Goal: Task Accomplishment & Management: Use online tool/utility

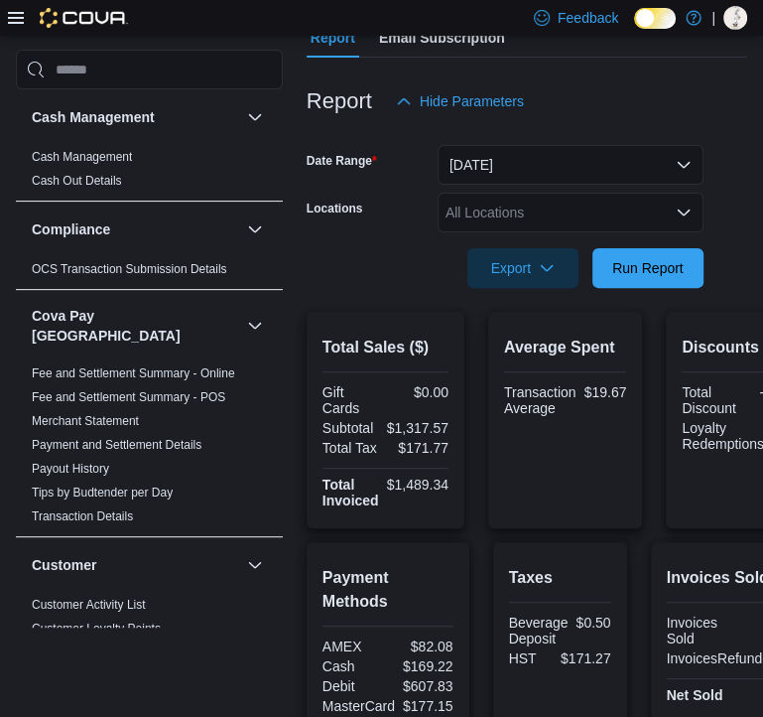
scroll to position [1604, 0]
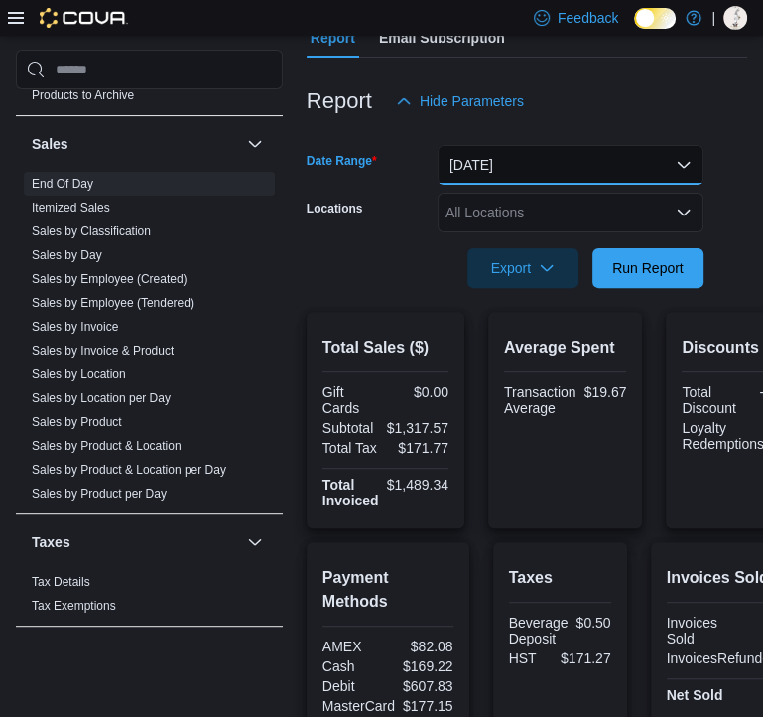
click at [509, 175] on button "Today" at bounding box center [571, 165] width 266 height 40
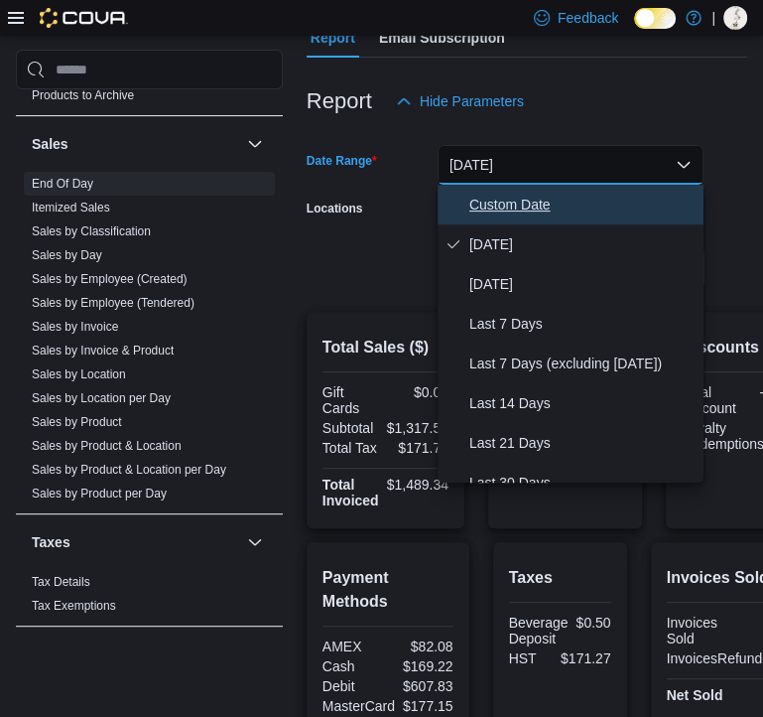
click at [522, 213] on span "Custom Date" at bounding box center [582, 205] width 226 height 24
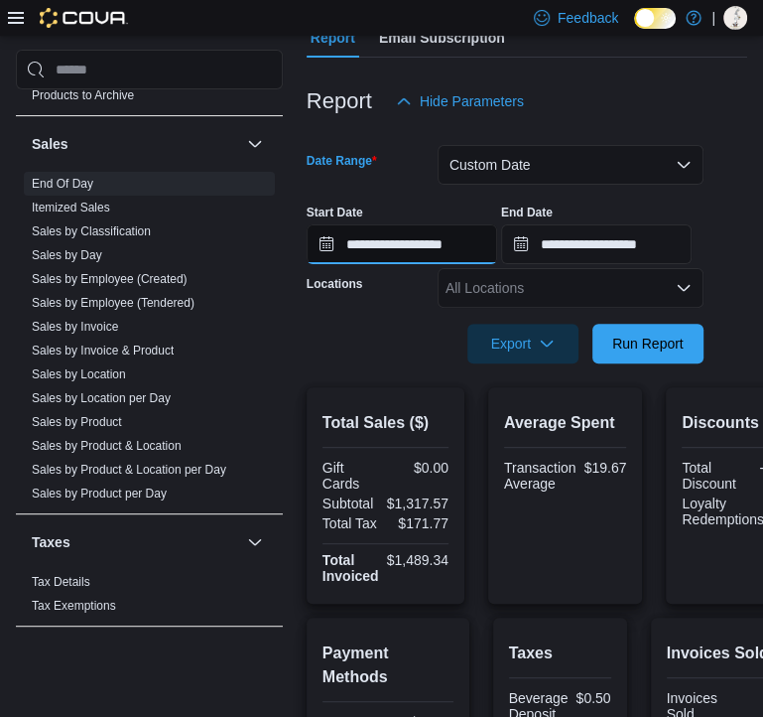
click at [473, 251] on input "**********" at bounding box center [402, 244] width 191 height 40
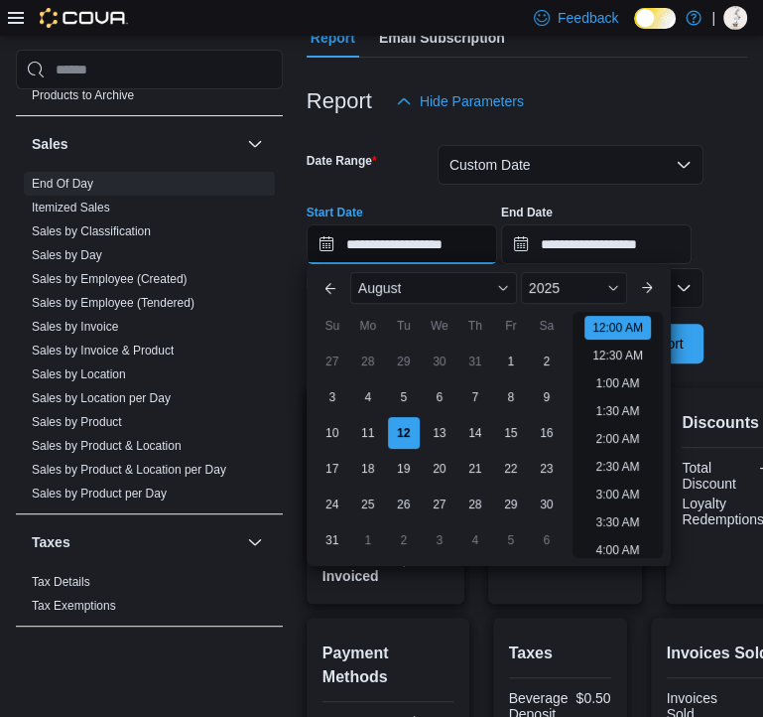
scroll to position [62, 0]
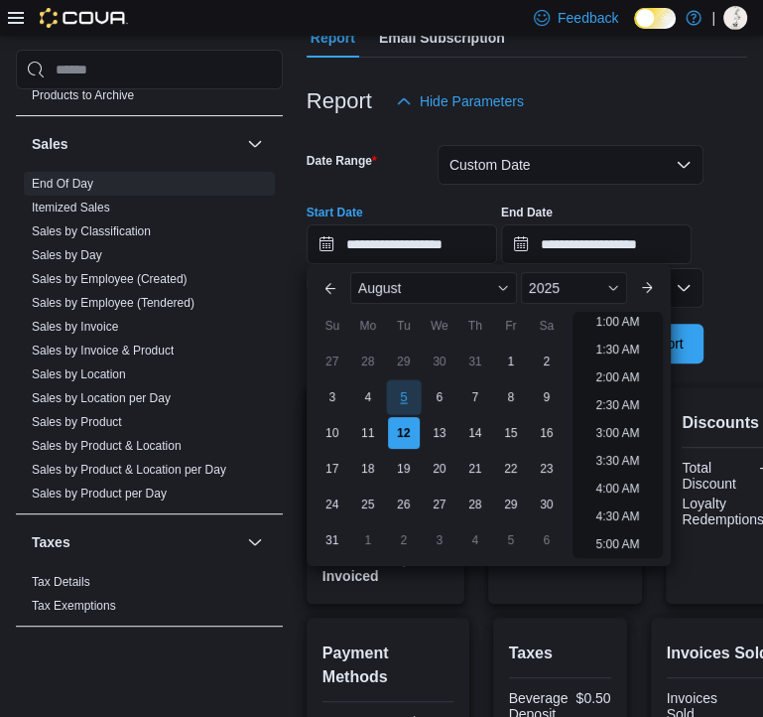
click at [410, 402] on div "5" at bounding box center [403, 397] width 35 height 35
type input "**********"
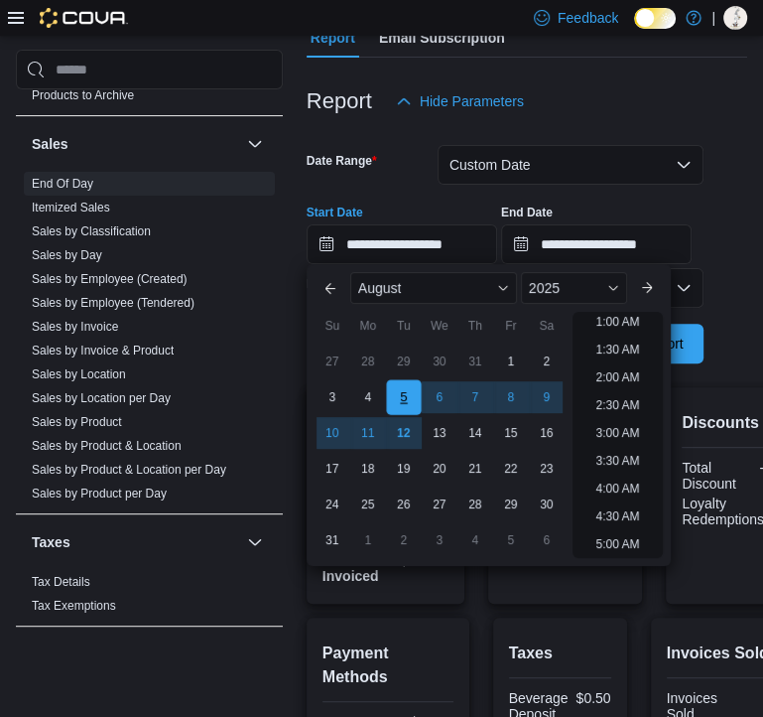
scroll to position [4, 0]
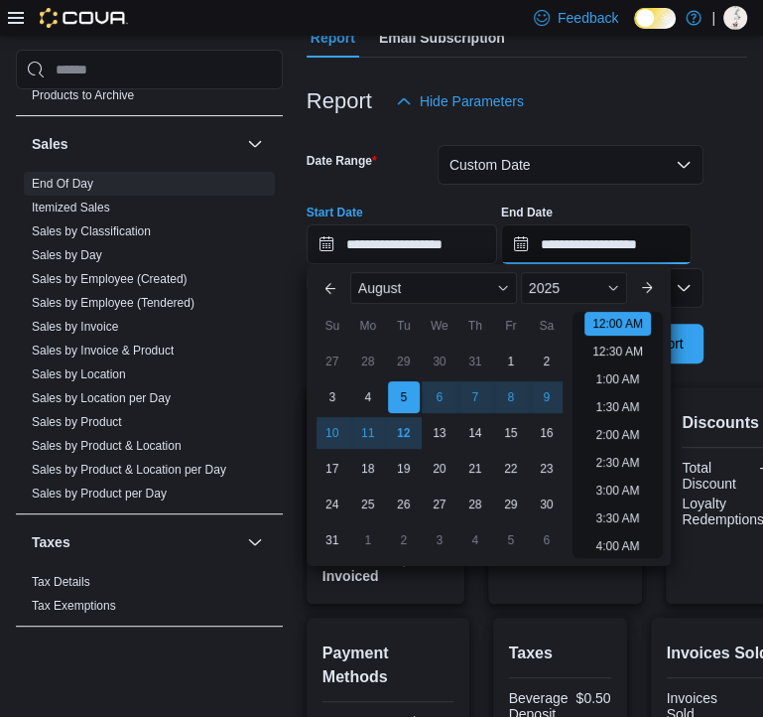
click at [597, 243] on input "**********" at bounding box center [596, 244] width 191 height 40
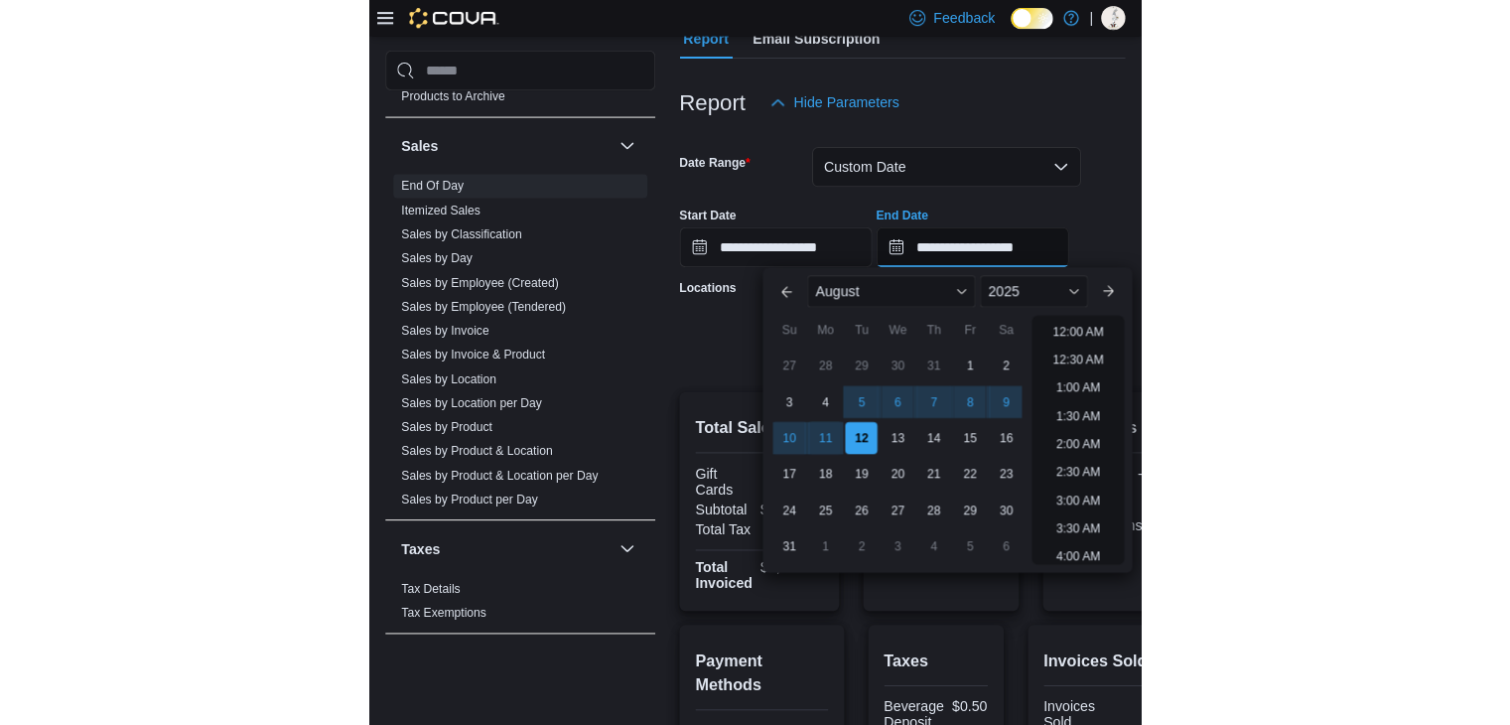
scroll to position [1092, 0]
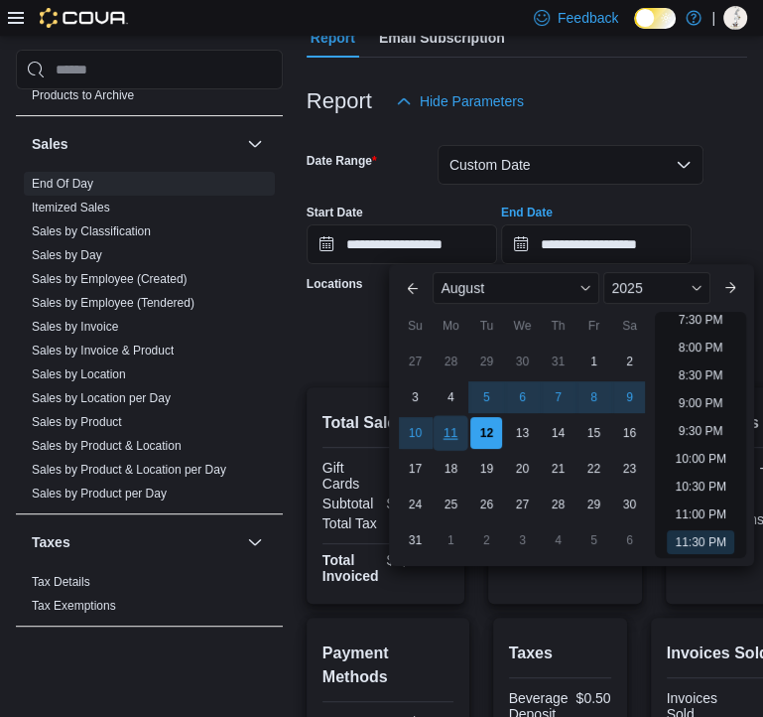
click at [464, 428] on div "11" at bounding box center [451, 433] width 35 height 35
type input "**********"
click at [734, 238] on div "**********" at bounding box center [527, 226] width 441 height 75
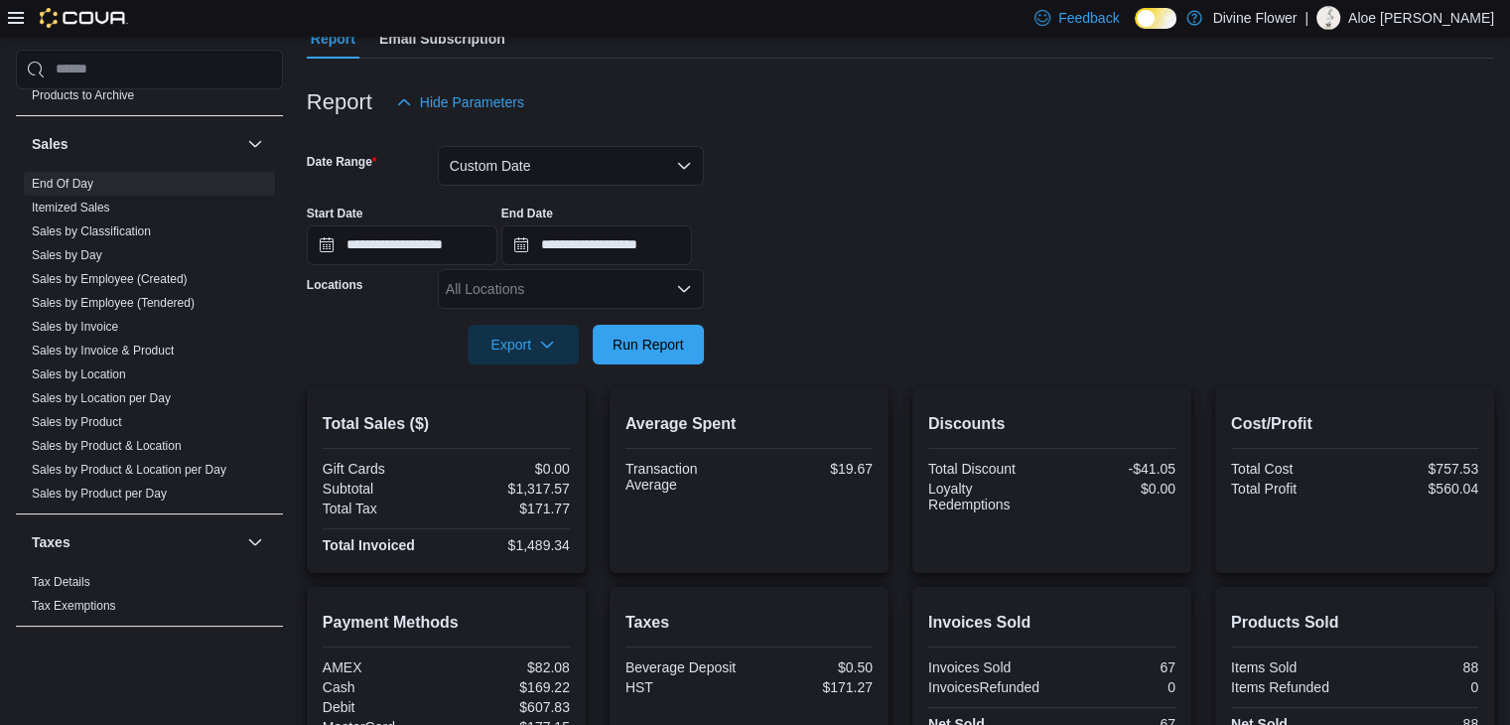
scroll to position [1599, 0]
click at [690, 346] on span "Run Report" at bounding box center [647, 344] width 87 height 40
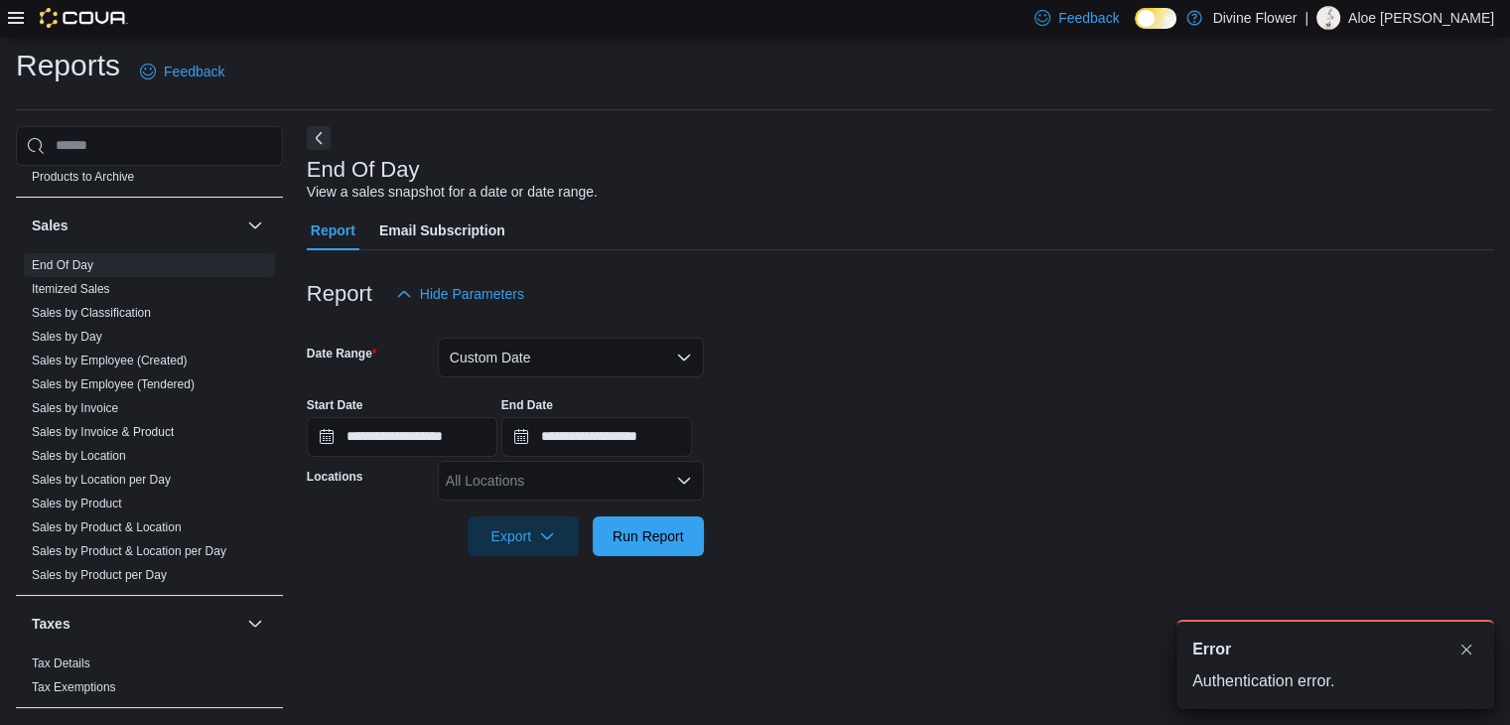
scroll to position [7, 0]
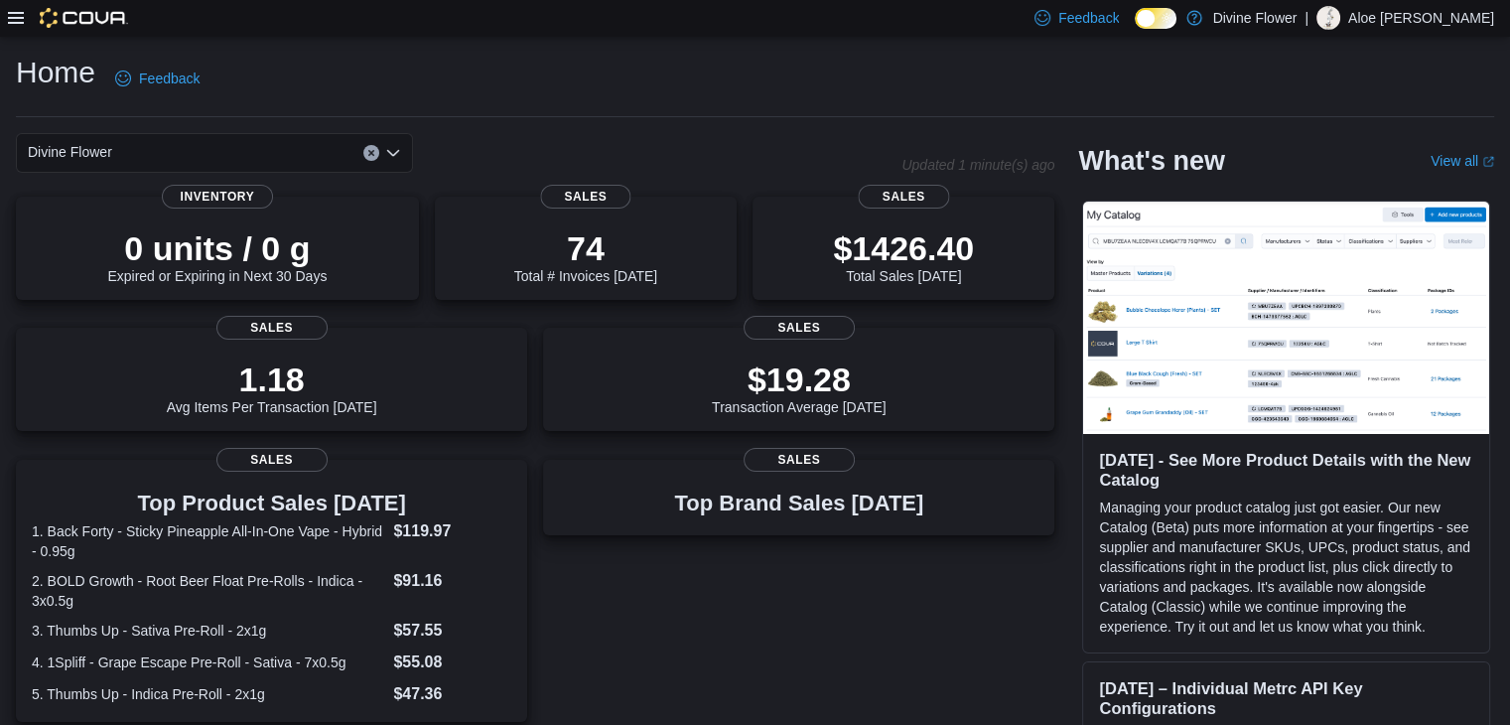
click at [12, 17] on icon at bounding box center [16, 18] width 16 height 16
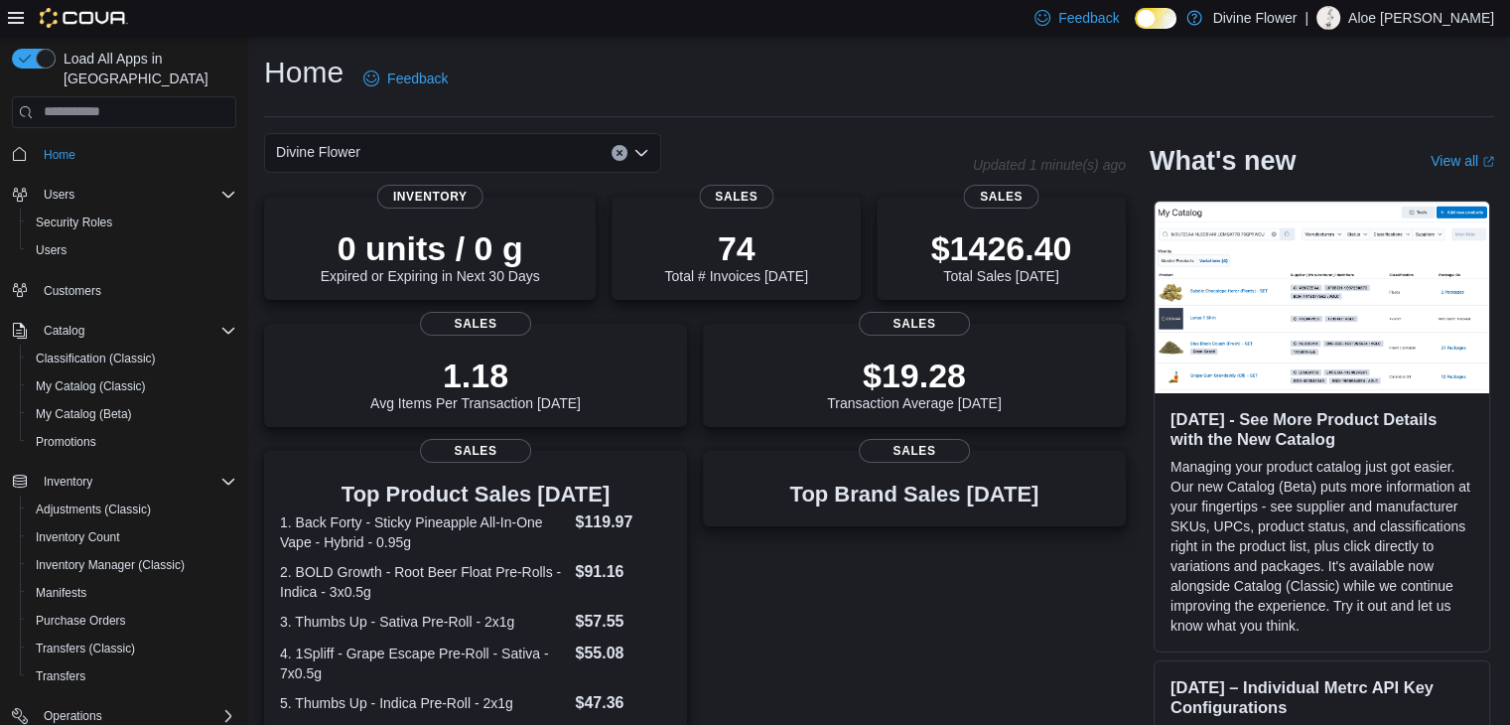
click at [33, 15] on div at bounding box center [68, 18] width 120 height 20
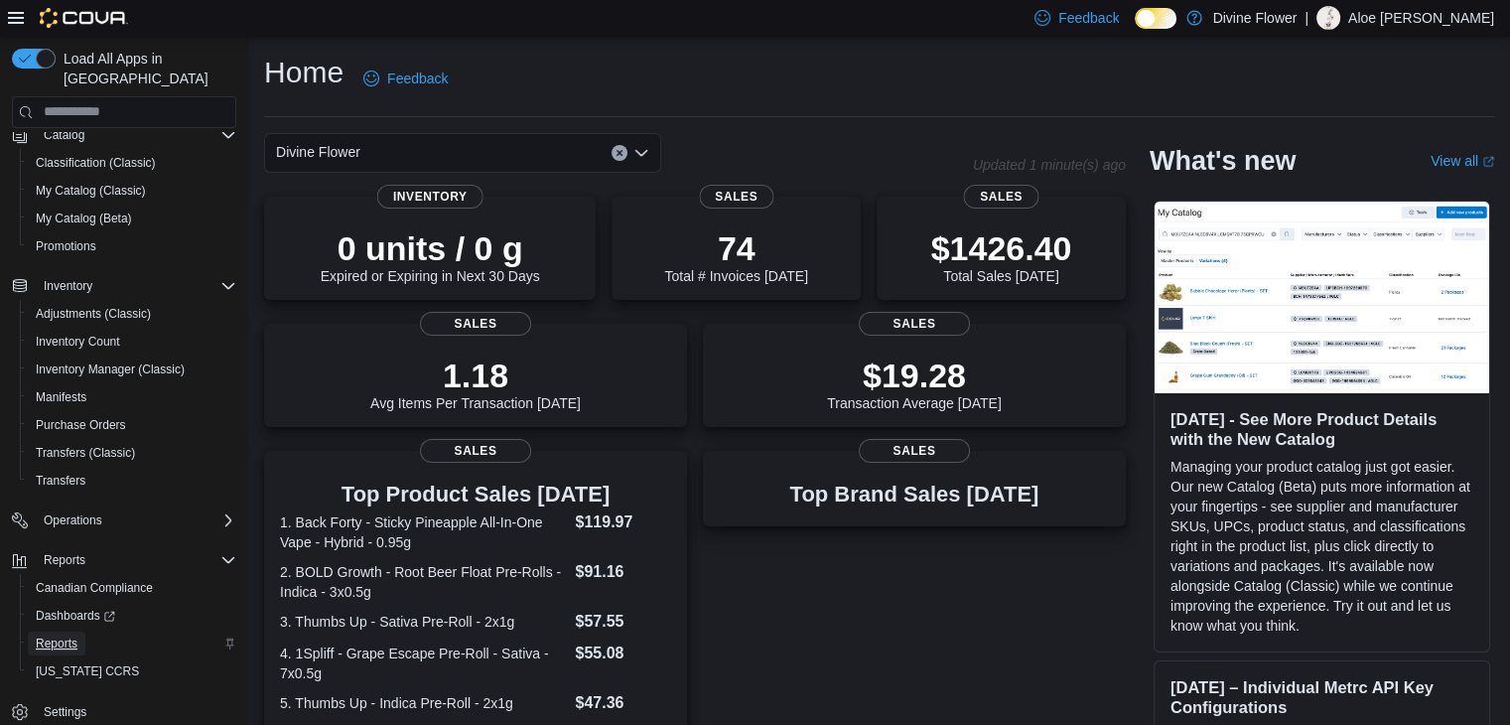
click at [76, 635] on span "Reports" at bounding box center [57, 643] width 42 height 16
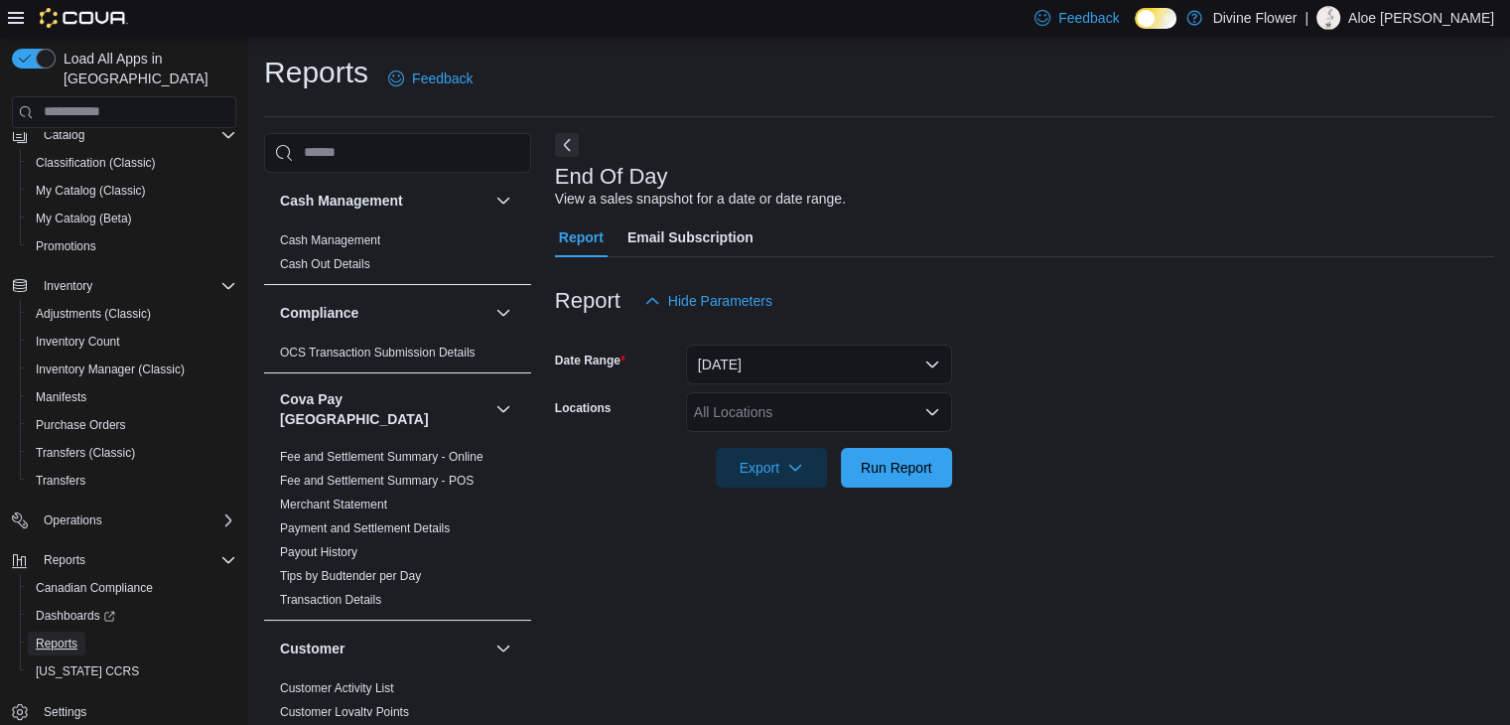
scroll to position [7, 0]
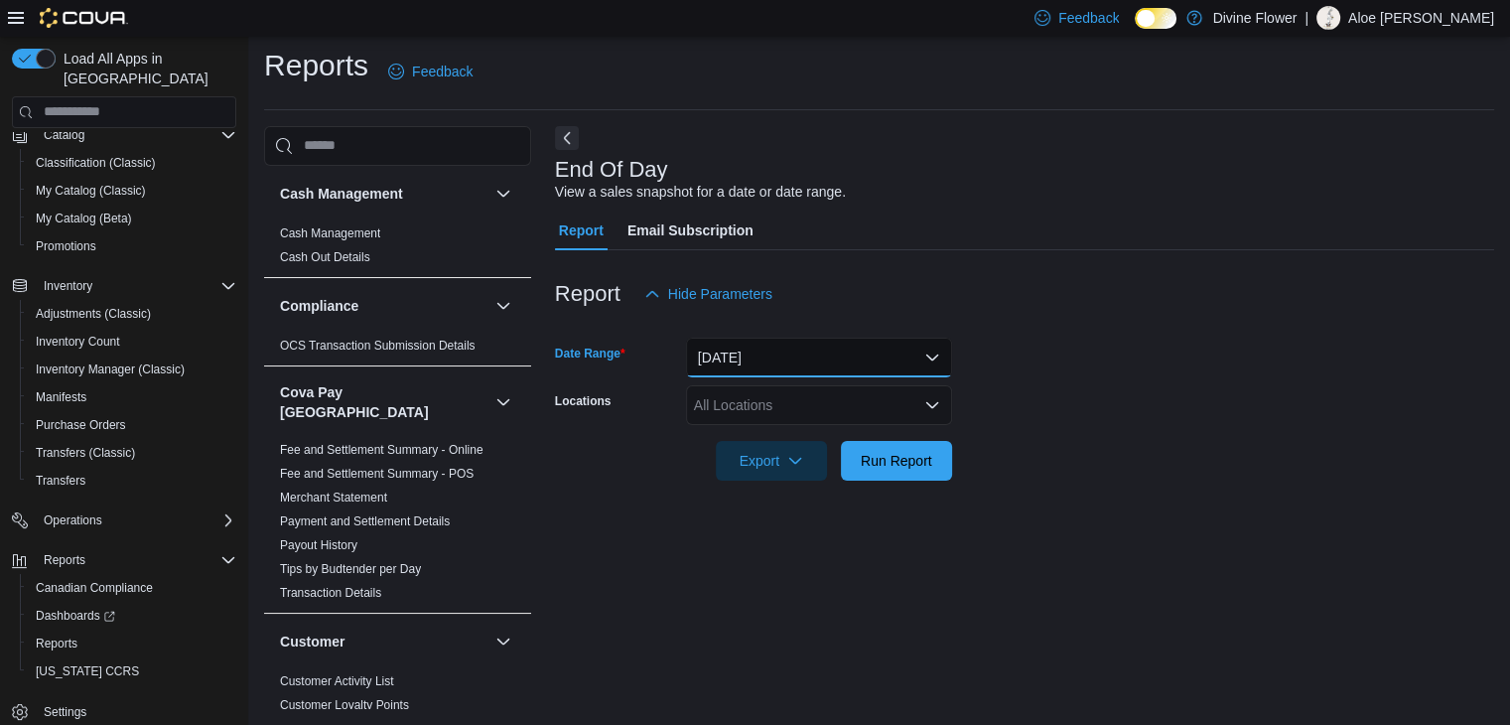
click at [778, 361] on button "Today" at bounding box center [819, 357] width 266 height 40
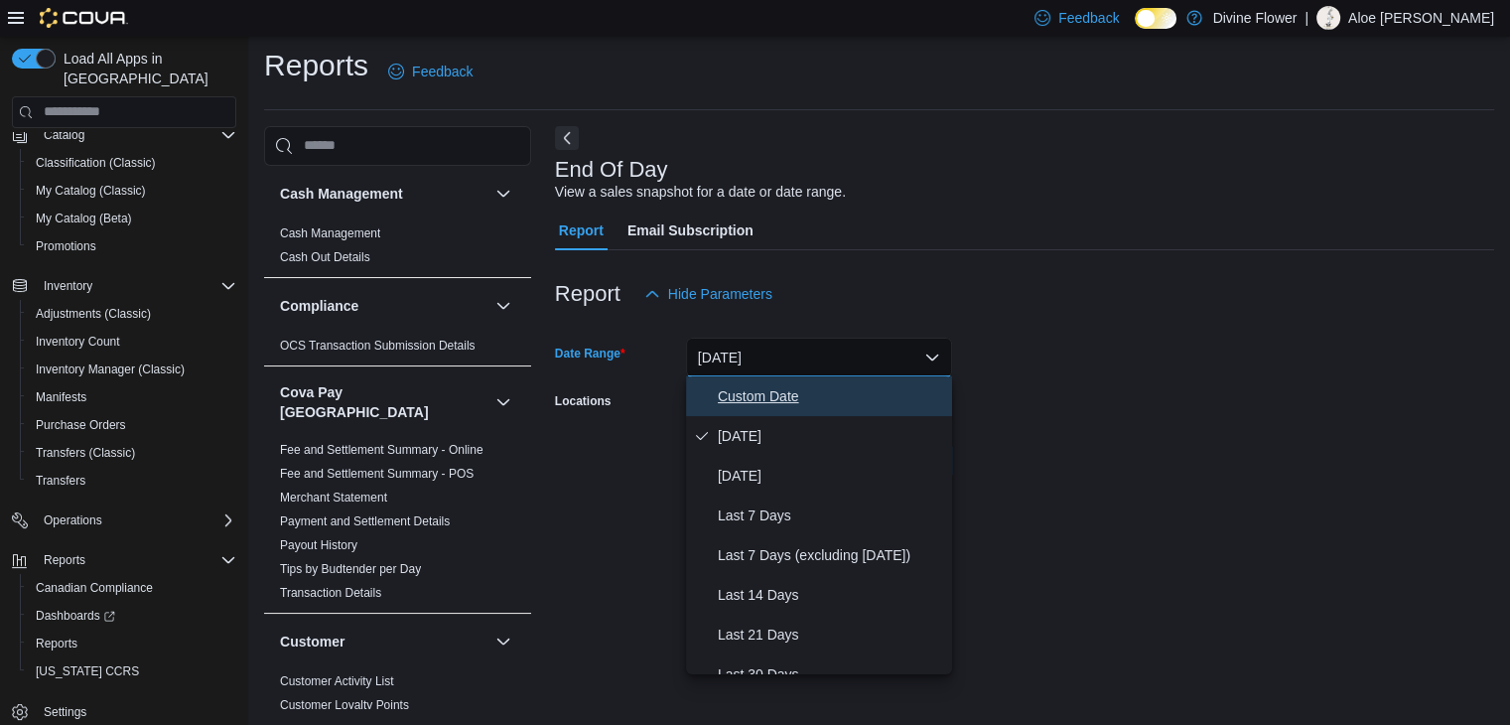
click at [787, 386] on span "Custom Date" at bounding box center [831, 396] width 226 height 24
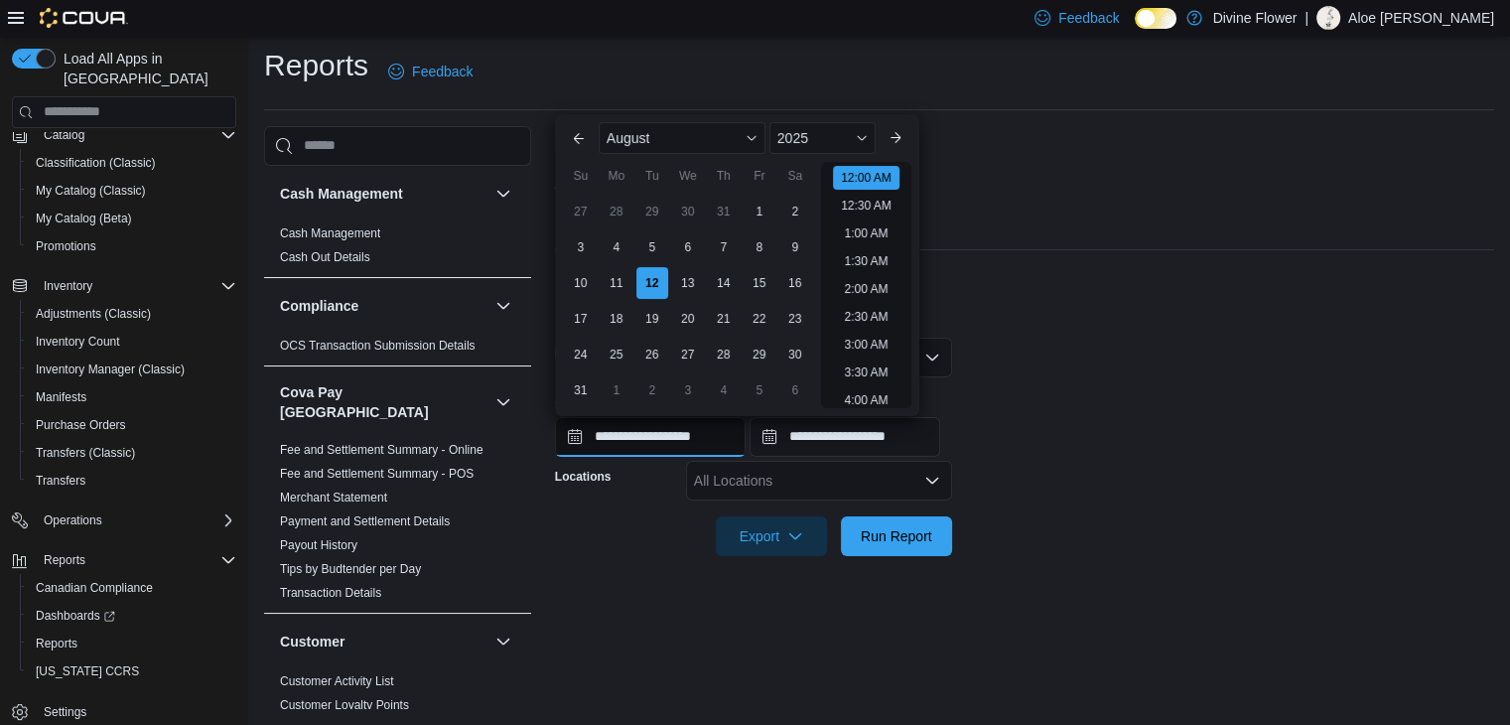
click at [679, 453] on input "**********" at bounding box center [650, 437] width 191 height 40
click at [657, 243] on div "5" at bounding box center [651, 247] width 35 height 35
type input "**********"
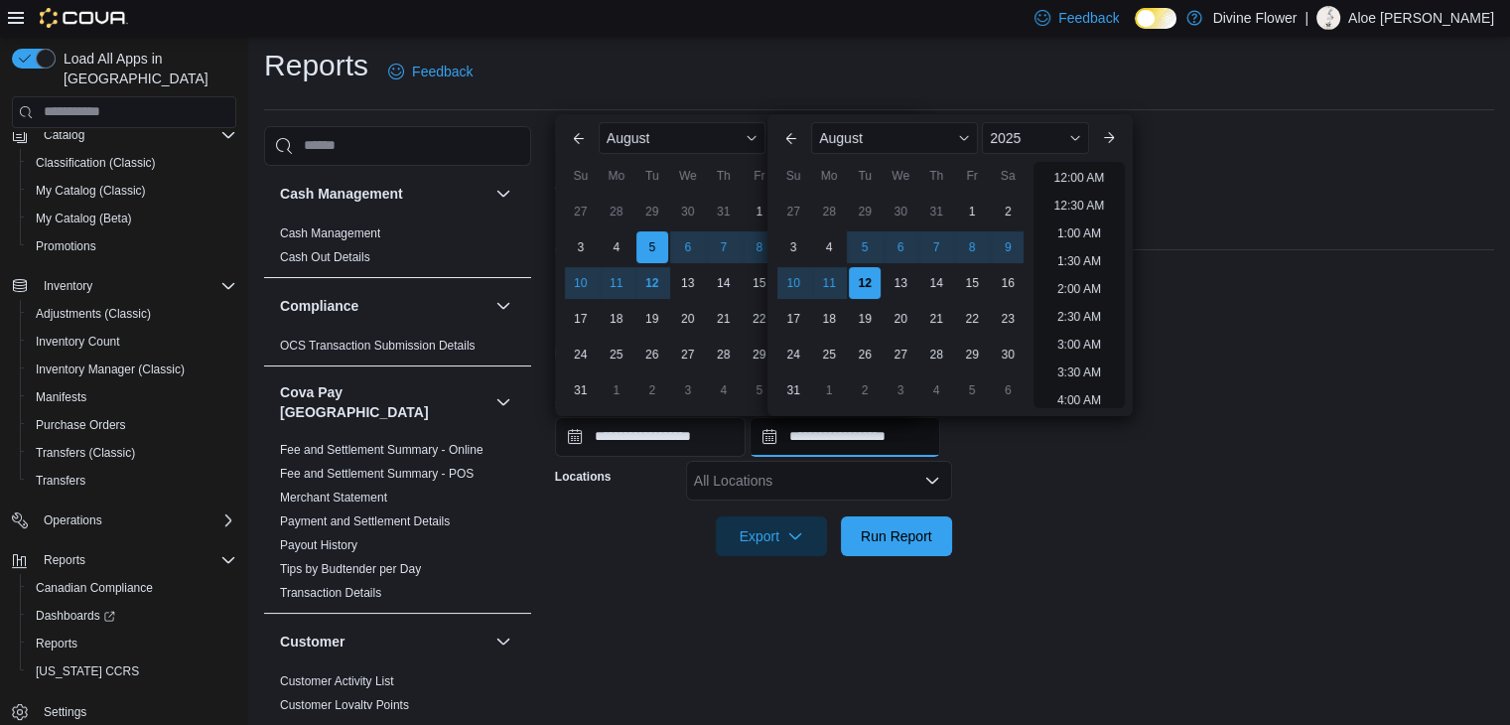
click at [862, 438] on input "**********" at bounding box center [844, 437] width 191 height 40
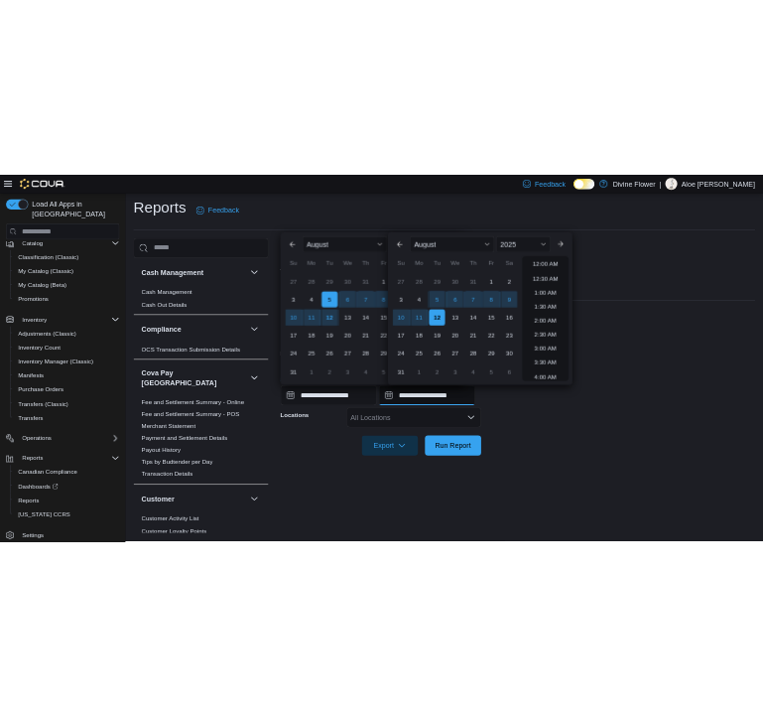
scroll to position [1092, 0]
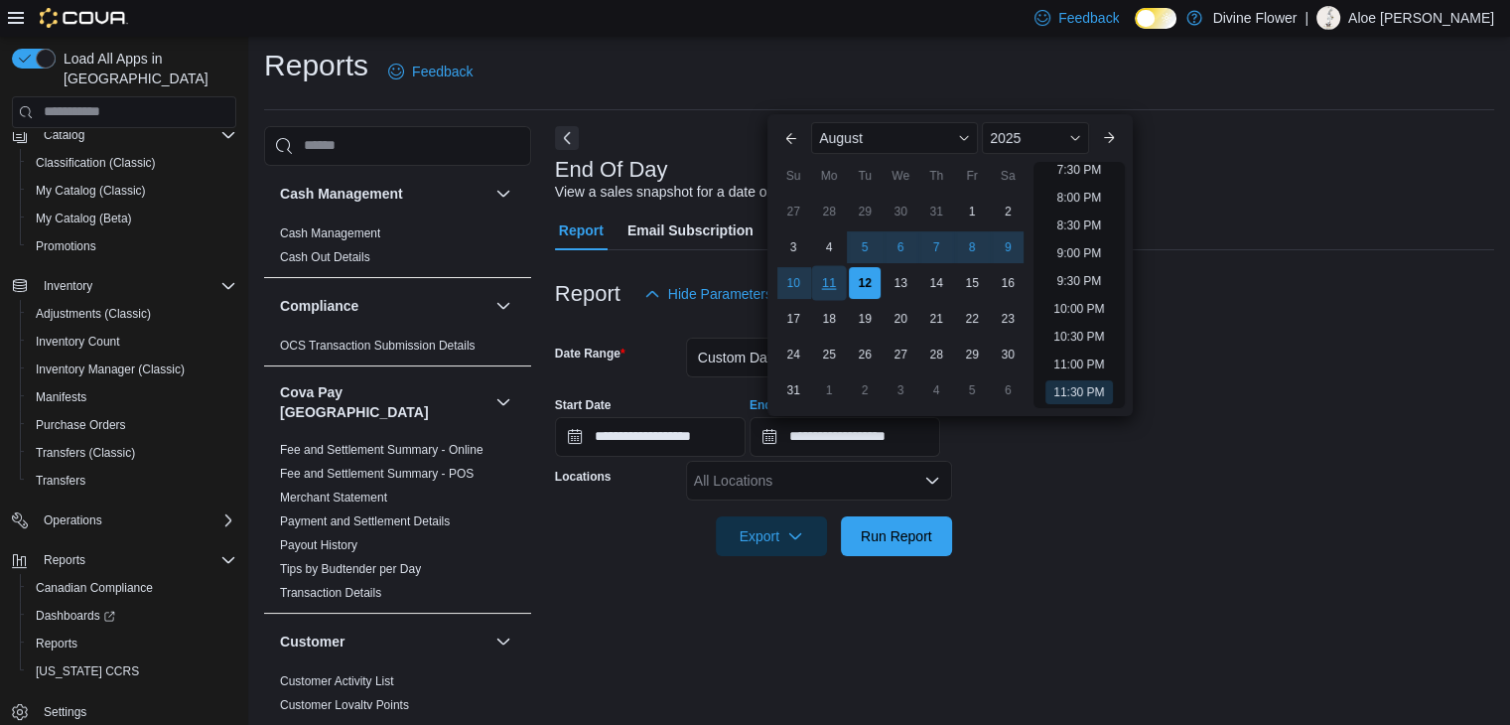
click at [827, 280] on div "11" at bounding box center [829, 283] width 35 height 35
type input "**********"
click at [884, 541] on span "Run Report" at bounding box center [896, 535] width 71 height 20
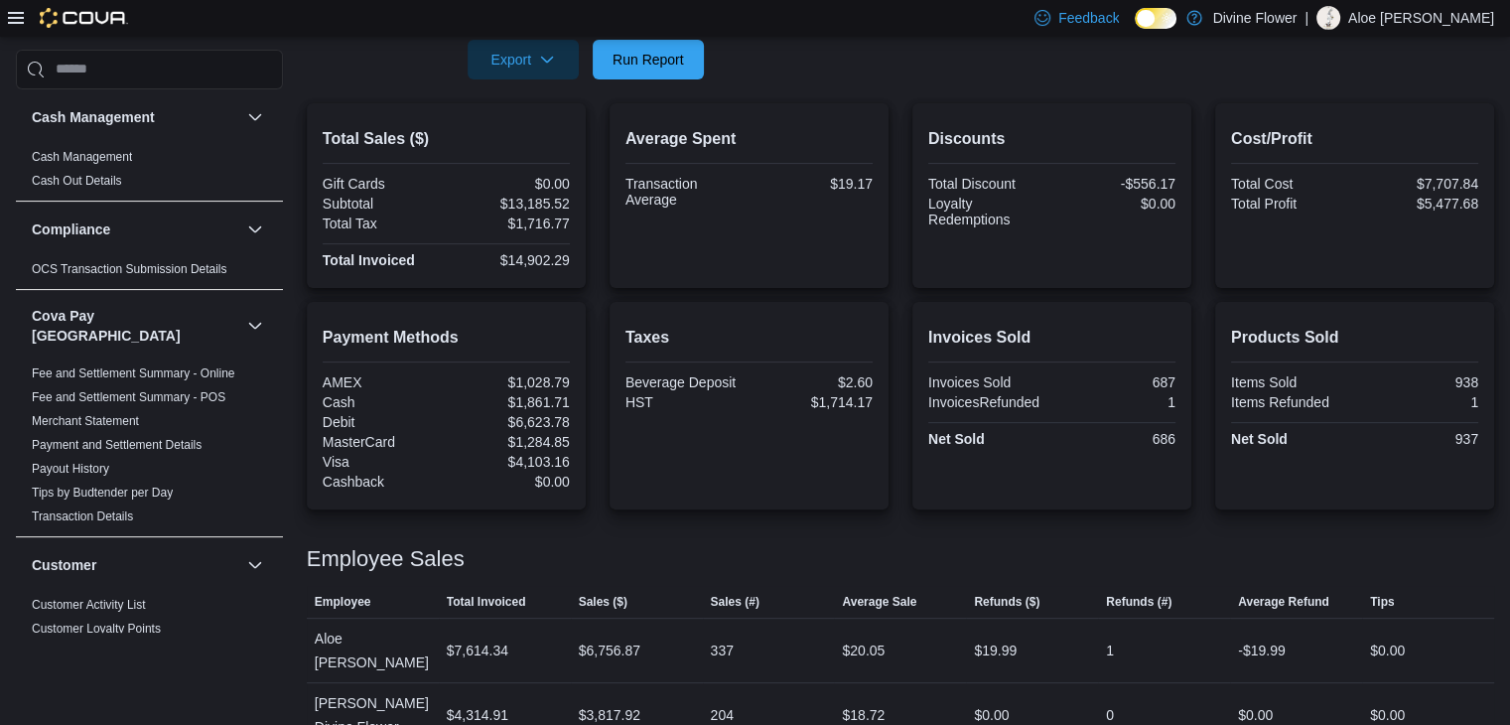
scroll to position [482, 0]
click at [632, 60] on span "Run Report" at bounding box center [647, 60] width 71 height 20
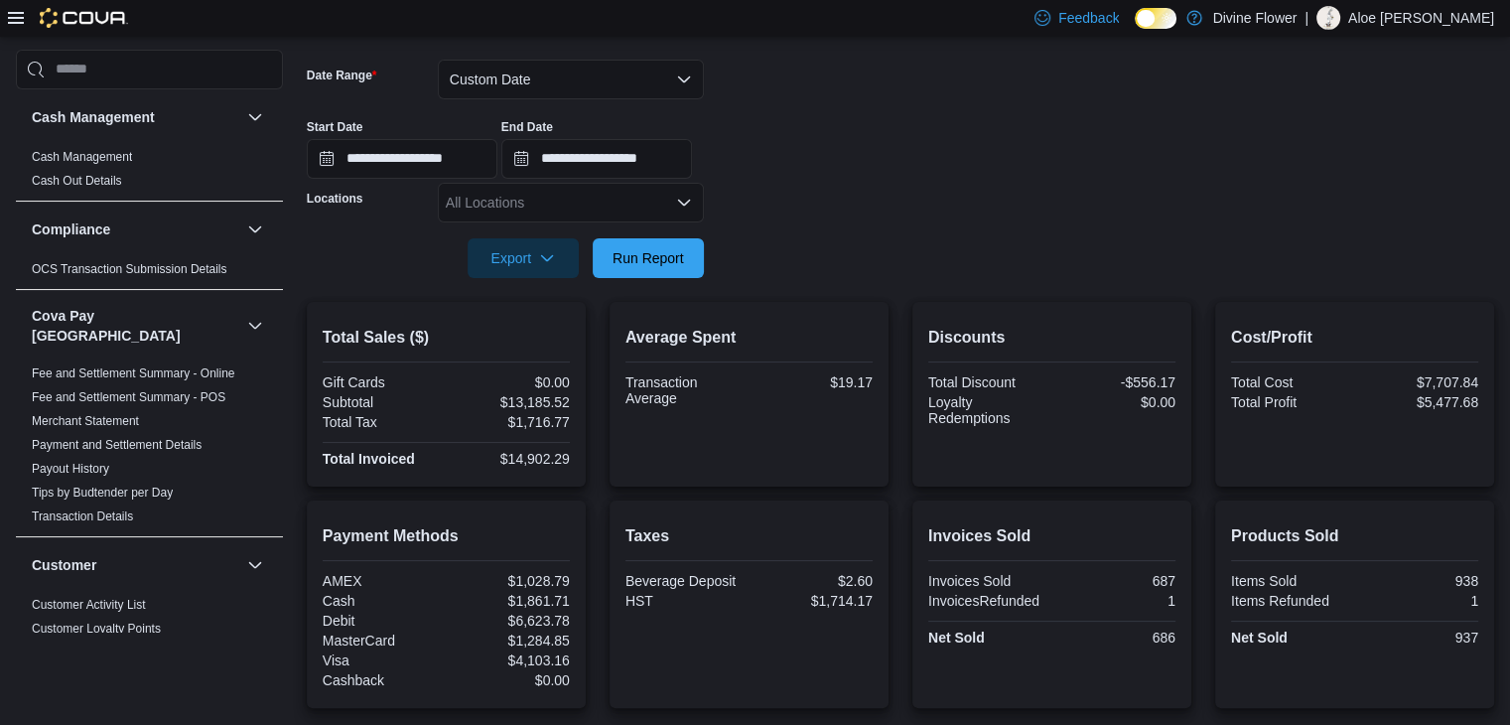
scroll to position [284, 0]
click at [586, 84] on button "Custom Date" at bounding box center [571, 81] width 266 height 40
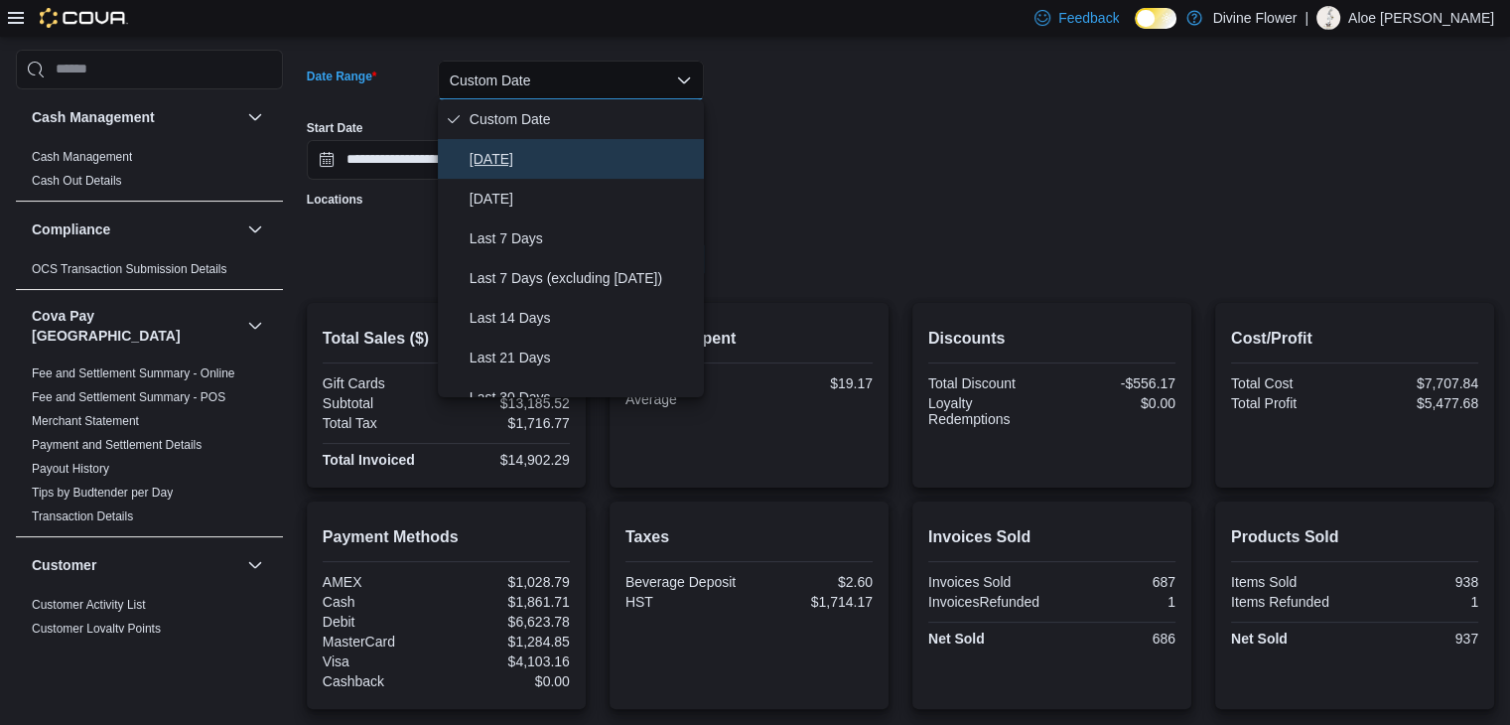
click at [567, 166] on span "Today" at bounding box center [582, 159] width 226 height 24
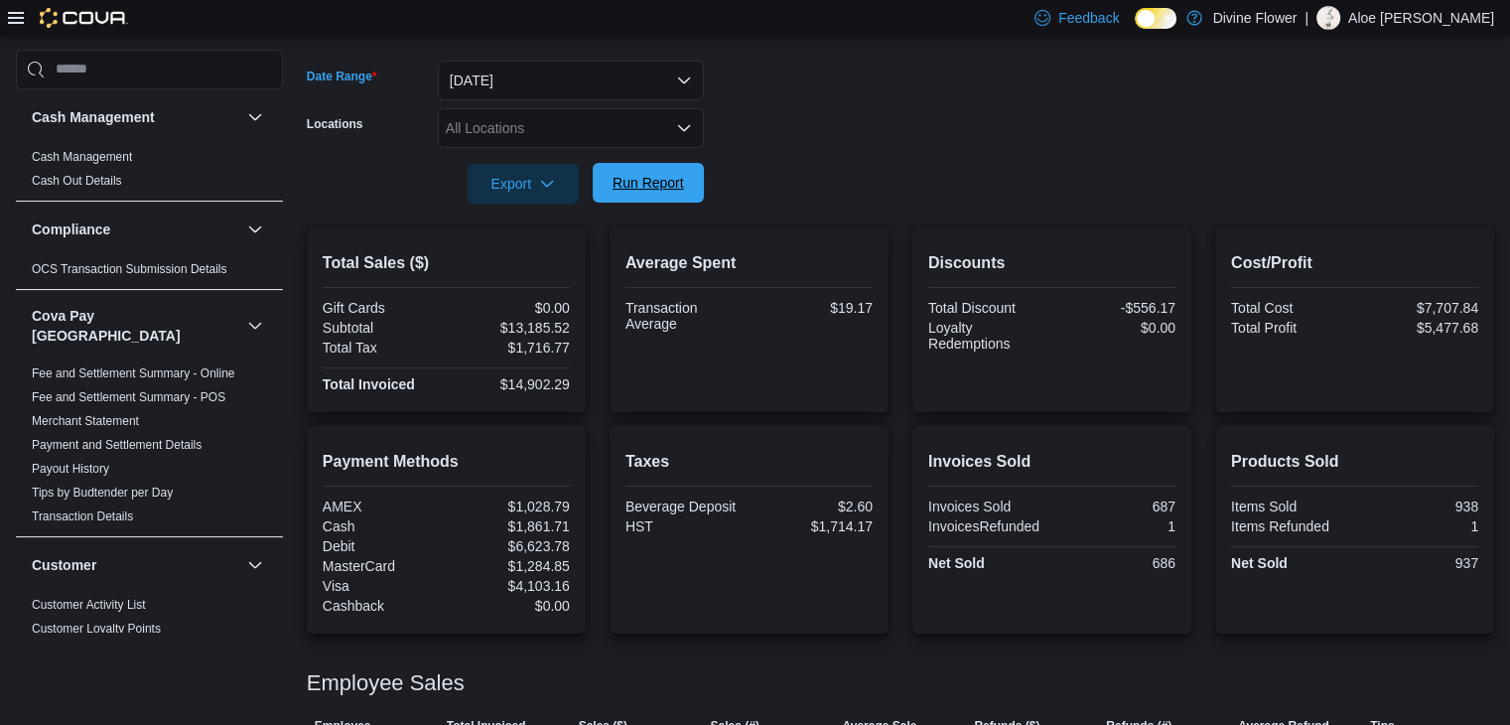
click at [618, 164] on div "Export Run Report" at bounding box center [505, 184] width 397 height 40
click at [633, 191] on span "Run Report" at bounding box center [647, 183] width 71 height 20
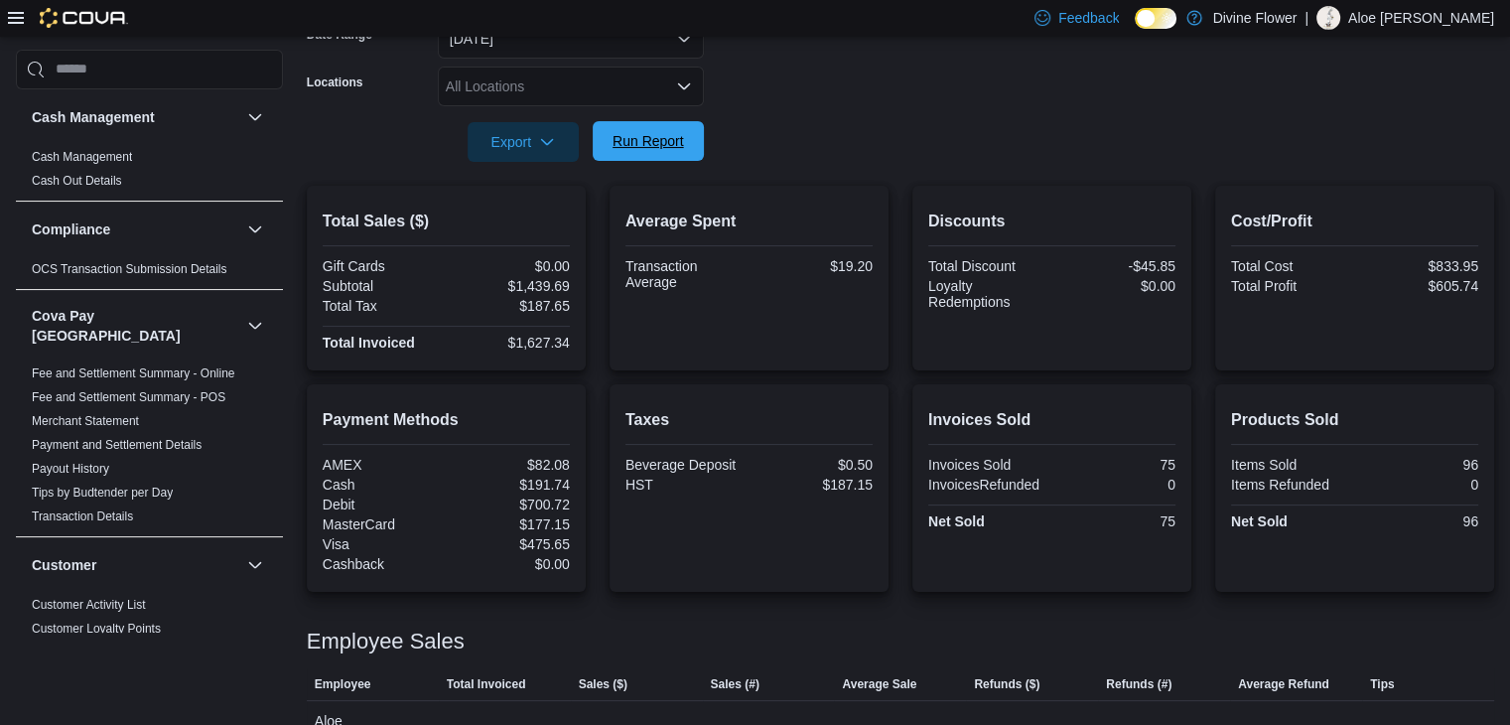
scroll to position [323, 0]
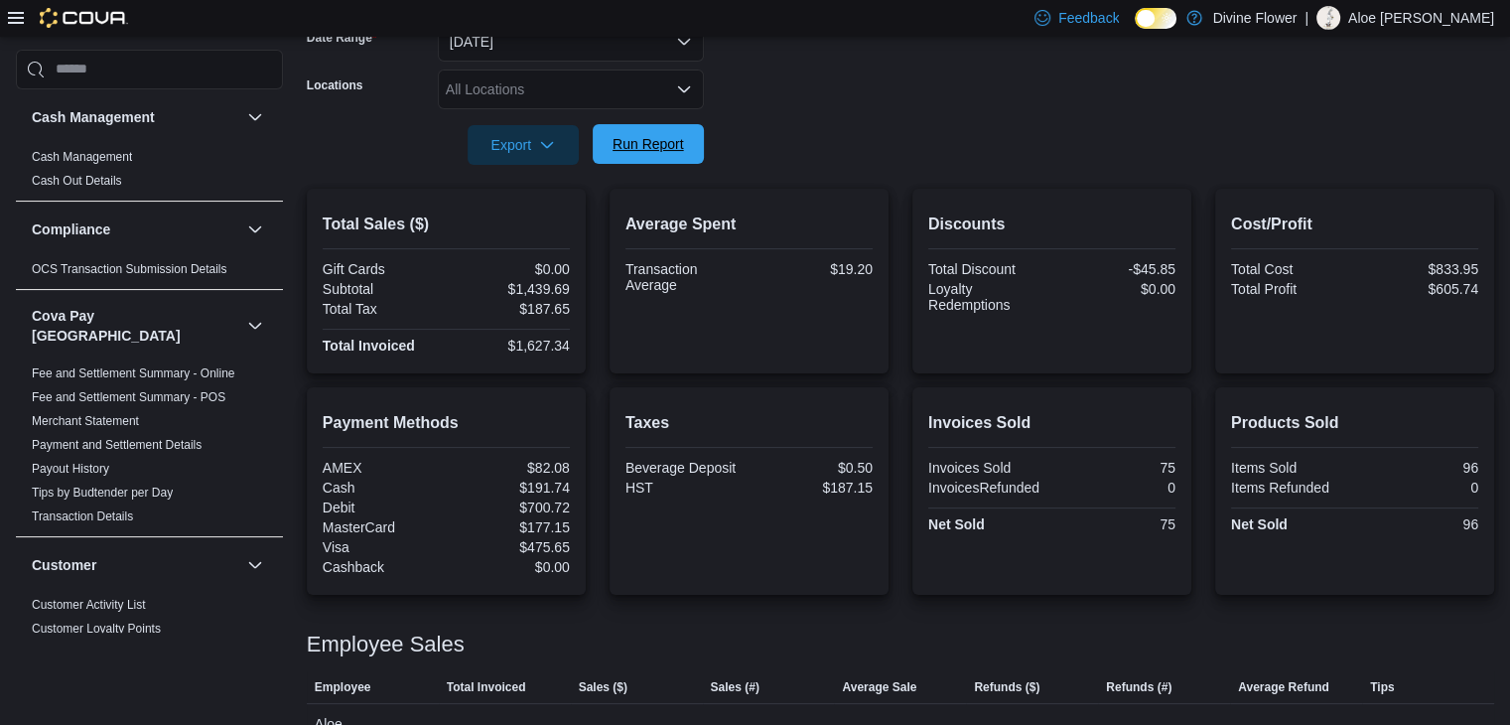
click at [655, 144] on span "Run Report" at bounding box center [647, 144] width 71 height 20
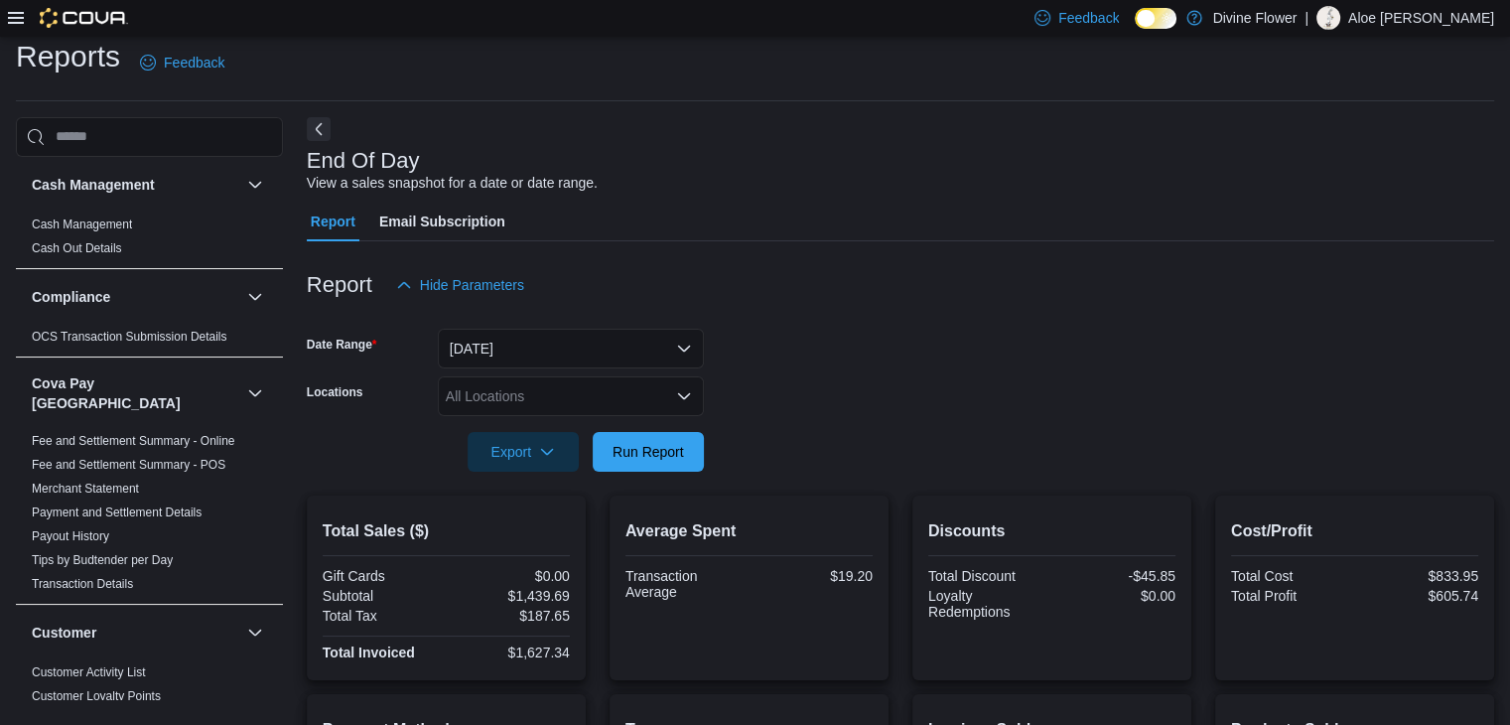
scroll to position [0, 0]
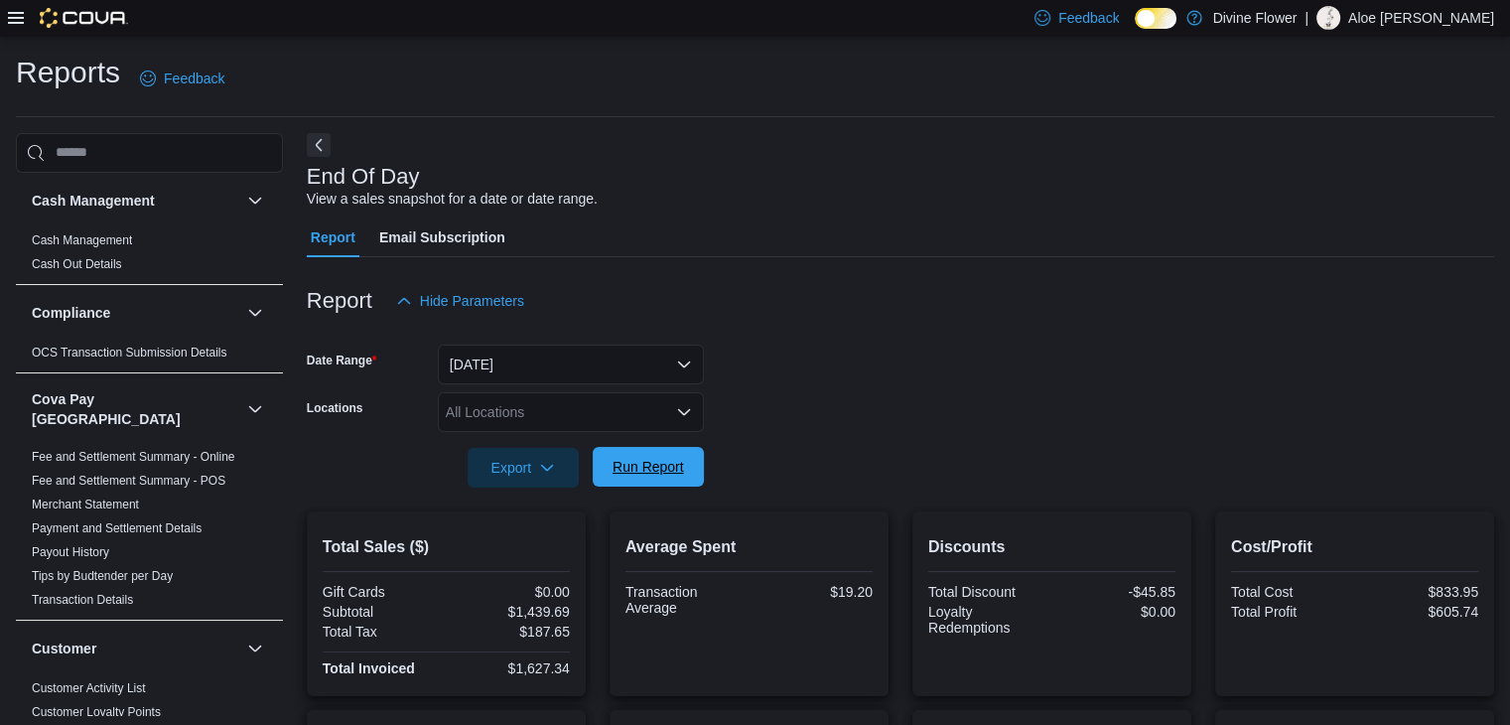
click at [637, 470] on span "Run Report" at bounding box center [647, 467] width 71 height 20
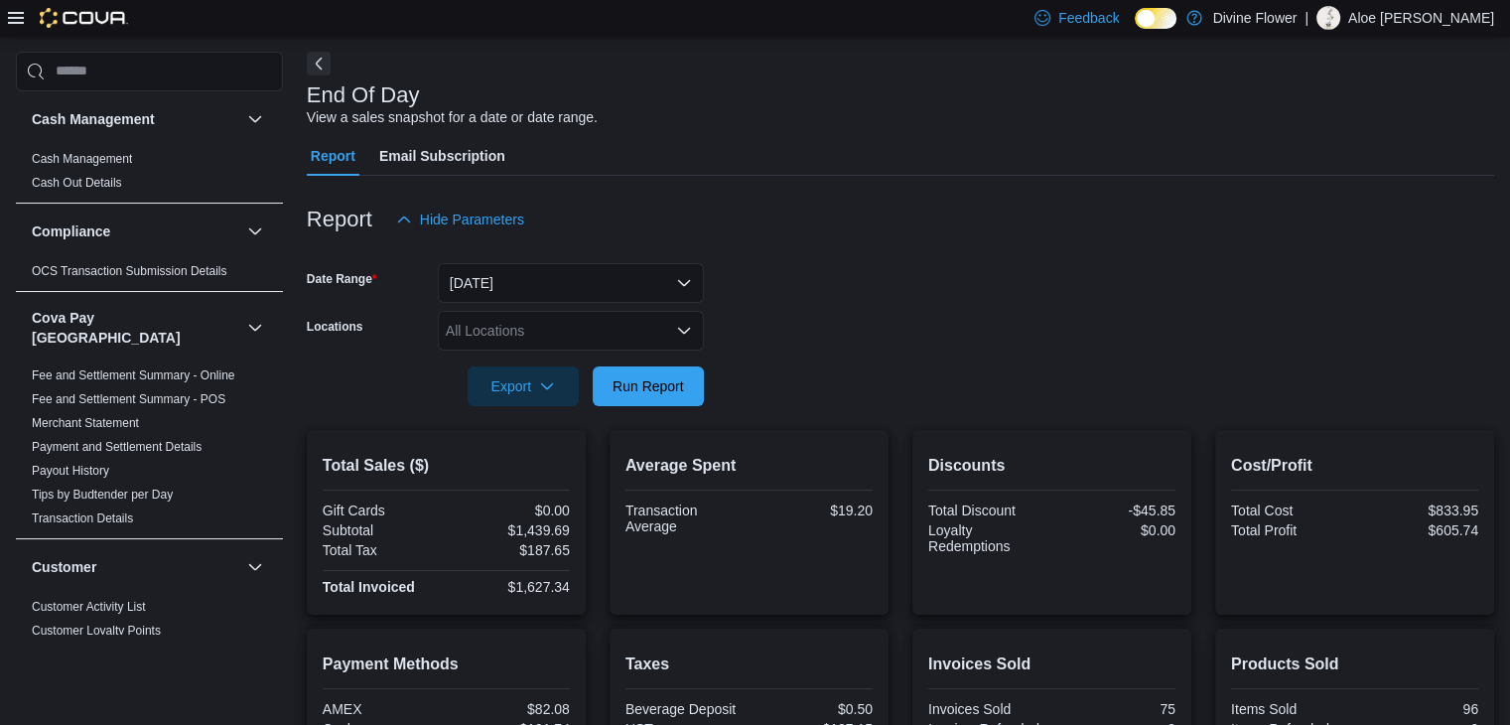
scroll to position [183, 0]
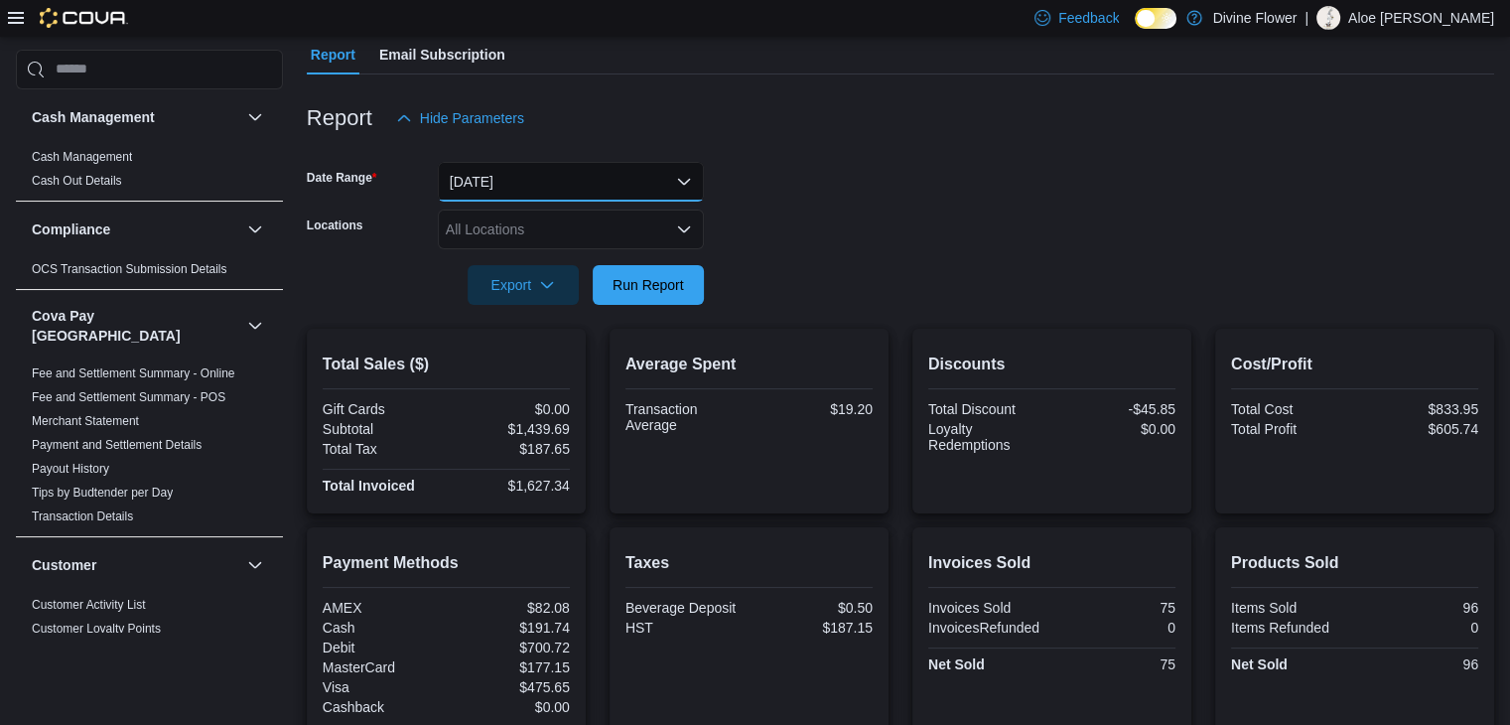
click at [587, 177] on button "Today" at bounding box center [571, 182] width 266 height 40
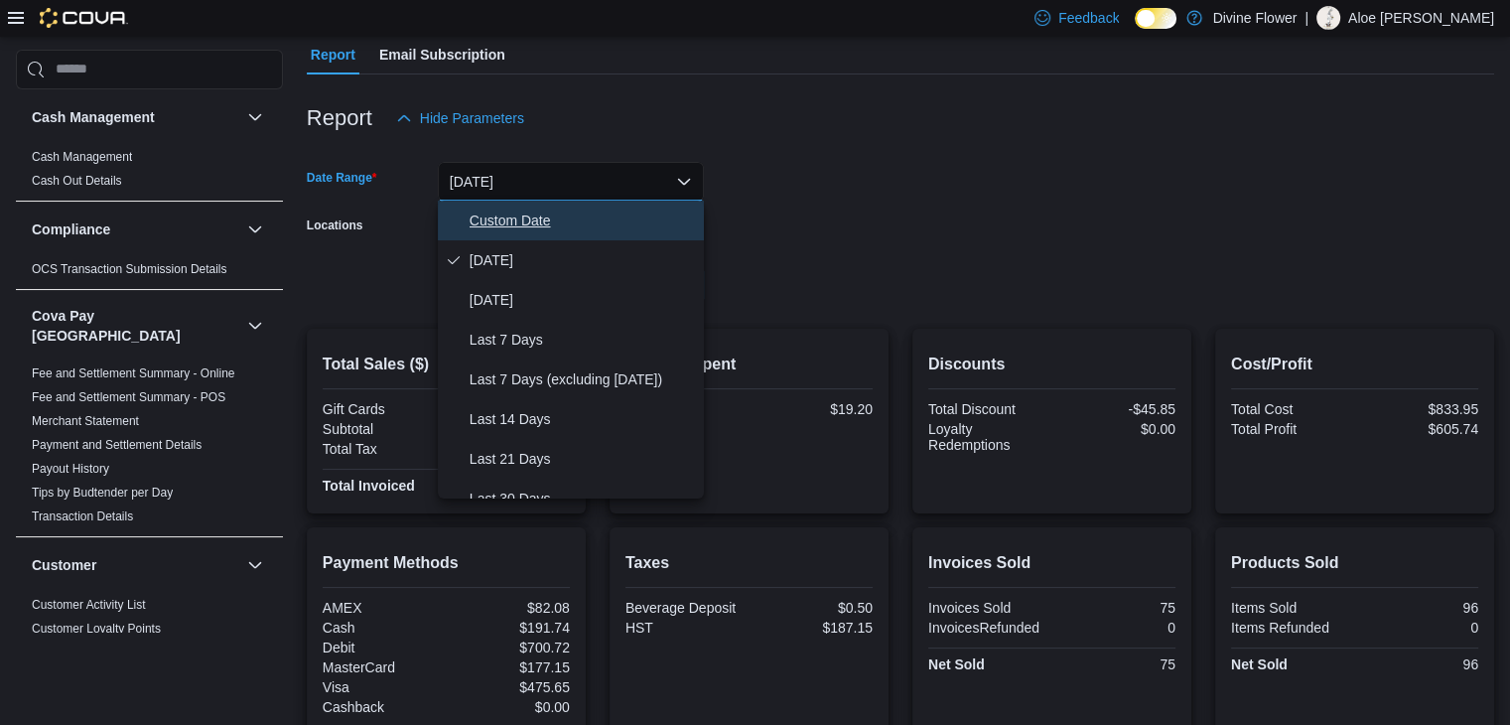
click at [568, 223] on span "Custom Date" at bounding box center [582, 220] width 226 height 24
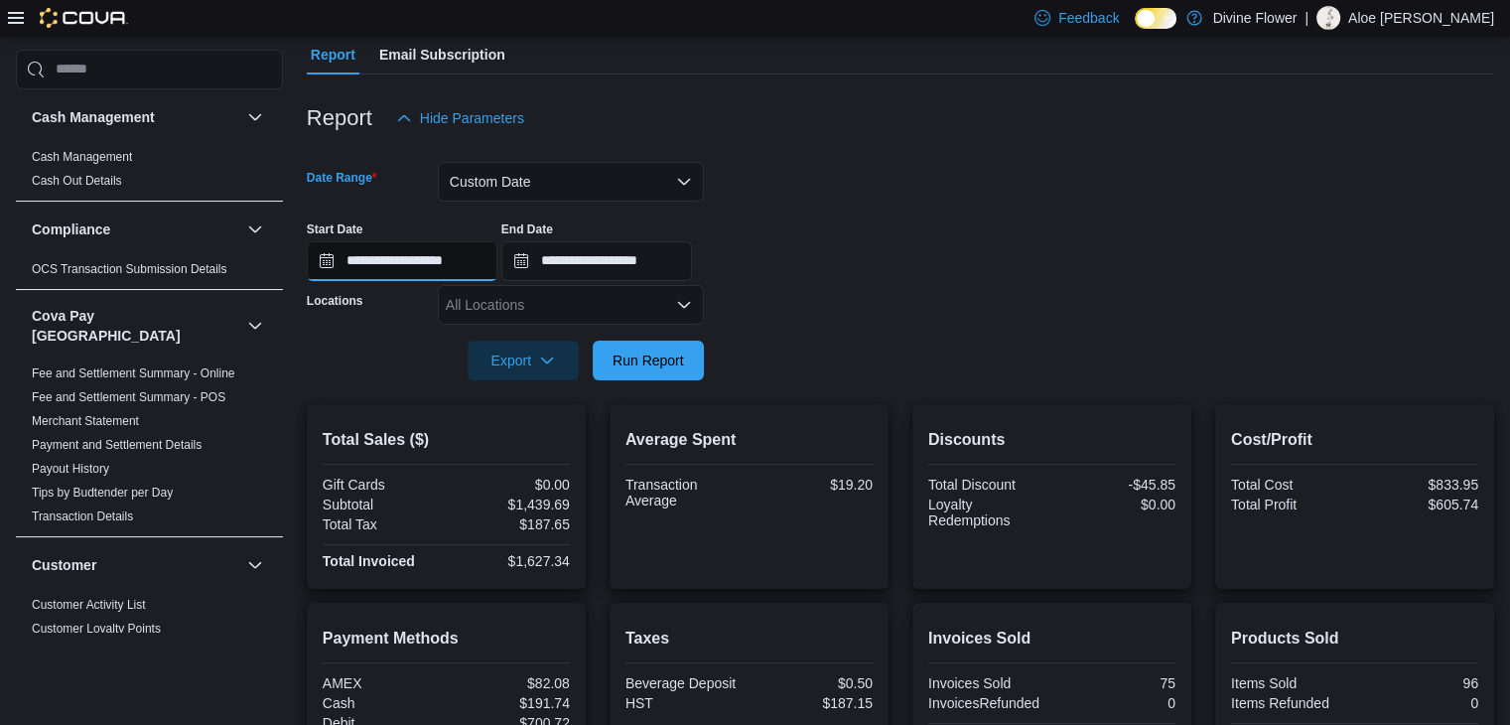
click at [496, 259] on input "**********" at bounding box center [402, 261] width 191 height 40
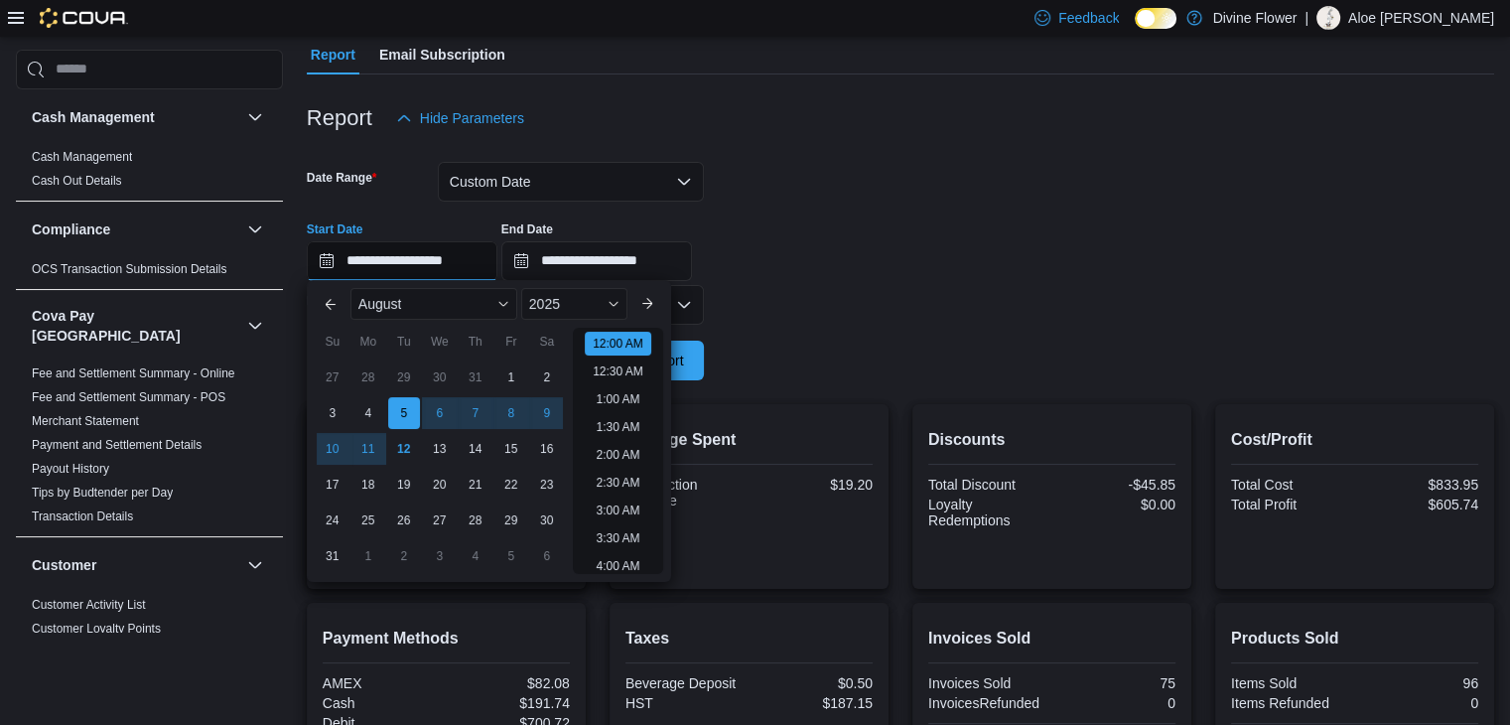
scroll to position [62, 0]
click at [406, 406] on div "5" at bounding box center [403, 413] width 35 height 35
click at [660, 257] on input "**********" at bounding box center [596, 261] width 191 height 40
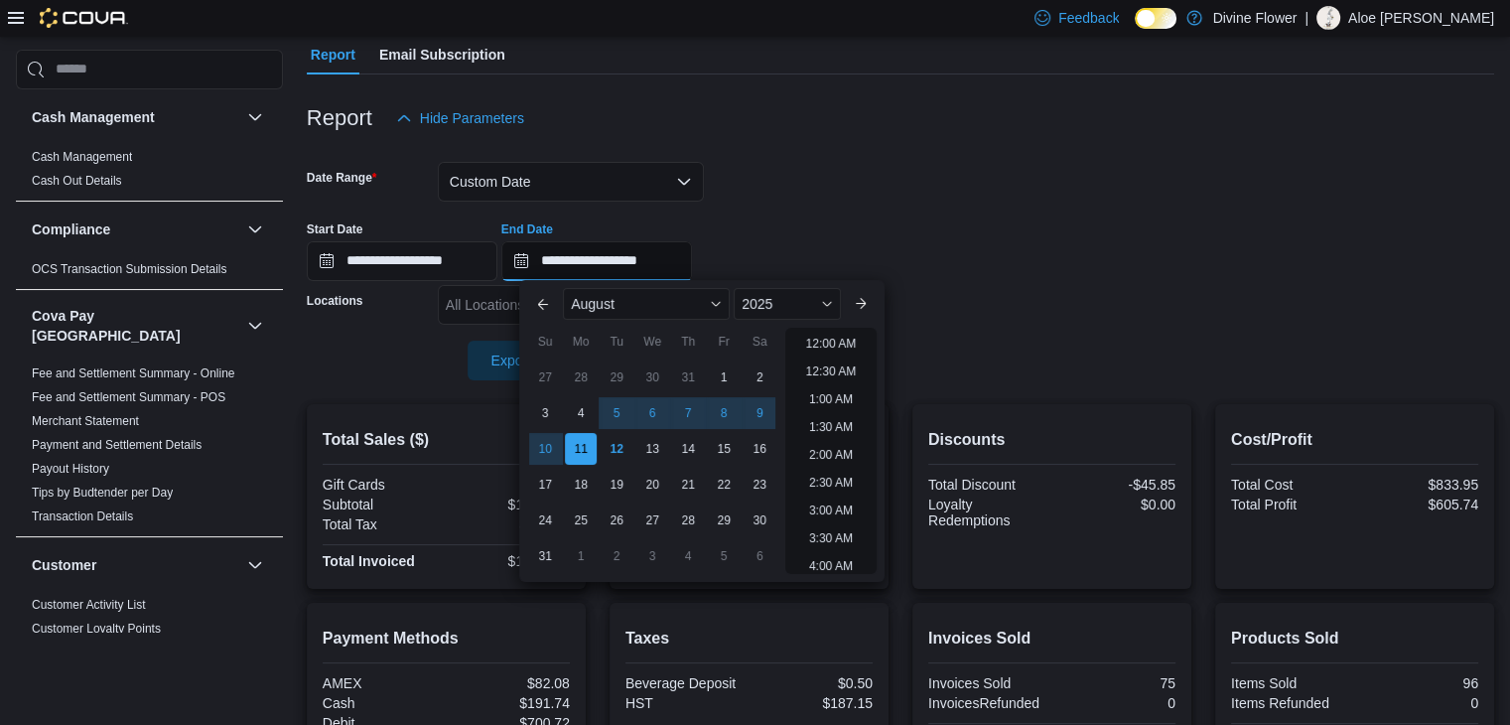
scroll to position [1092, 0]
click at [581, 441] on div "11" at bounding box center [581, 449] width 35 height 35
click at [493, 377] on span "Export" at bounding box center [522, 359] width 87 height 40
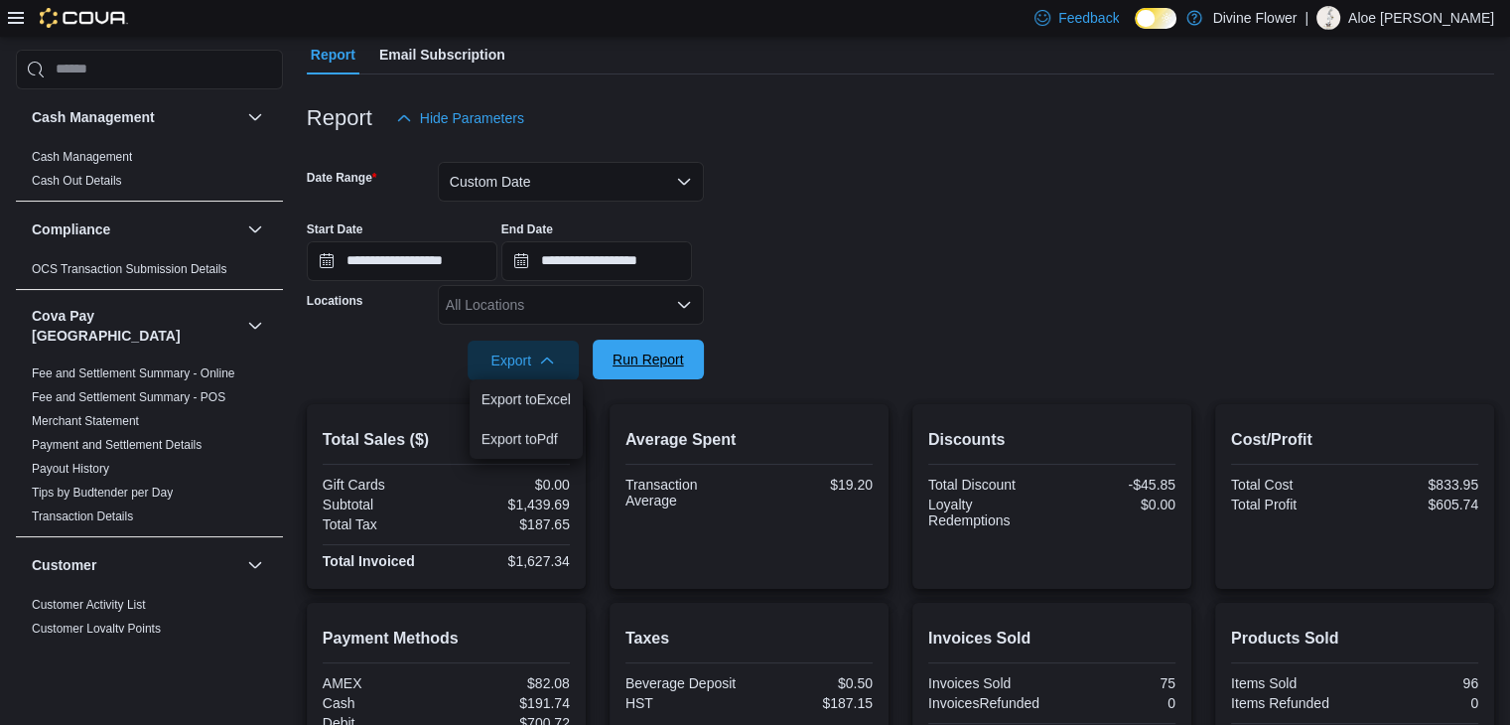
click at [634, 366] on span "Run Report" at bounding box center [647, 359] width 71 height 20
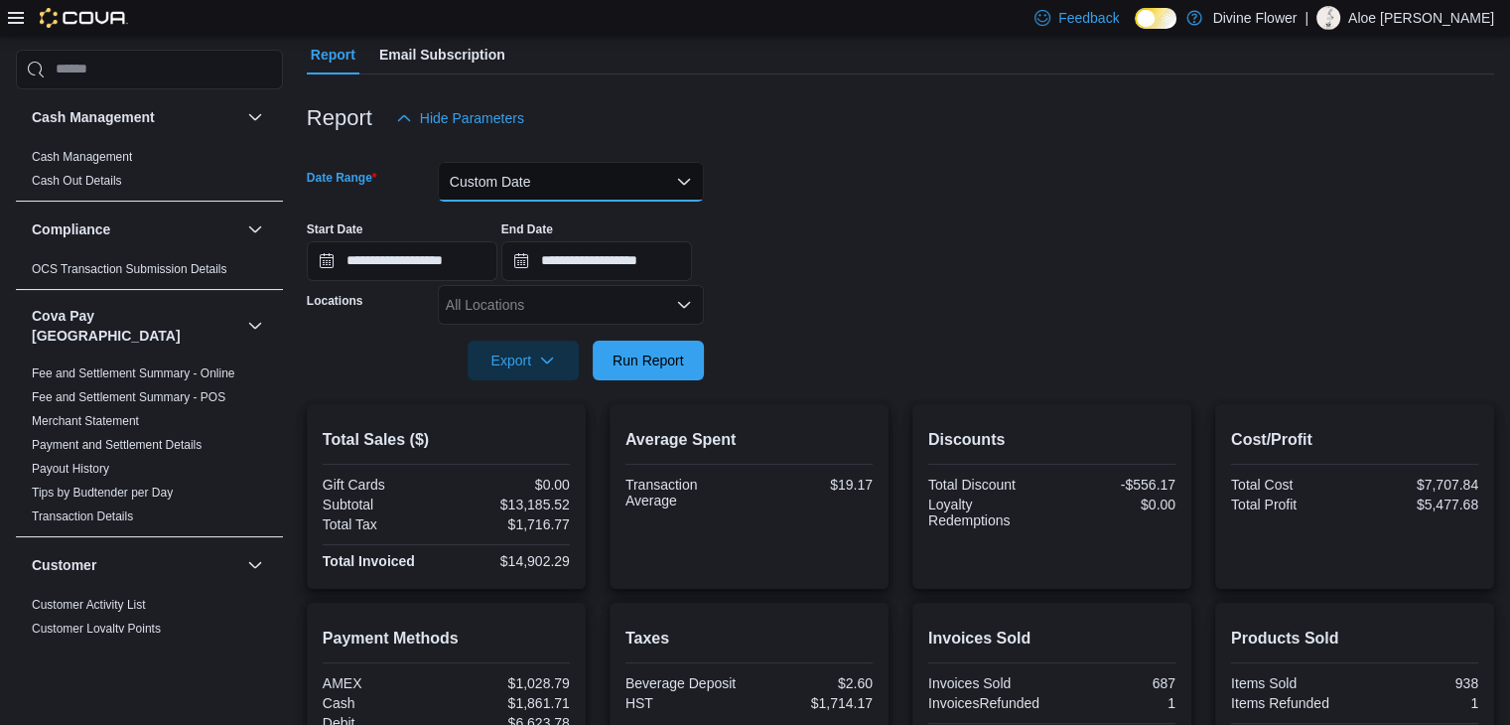
click at [515, 176] on button "Custom Date" at bounding box center [571, 182] width 266 height 40
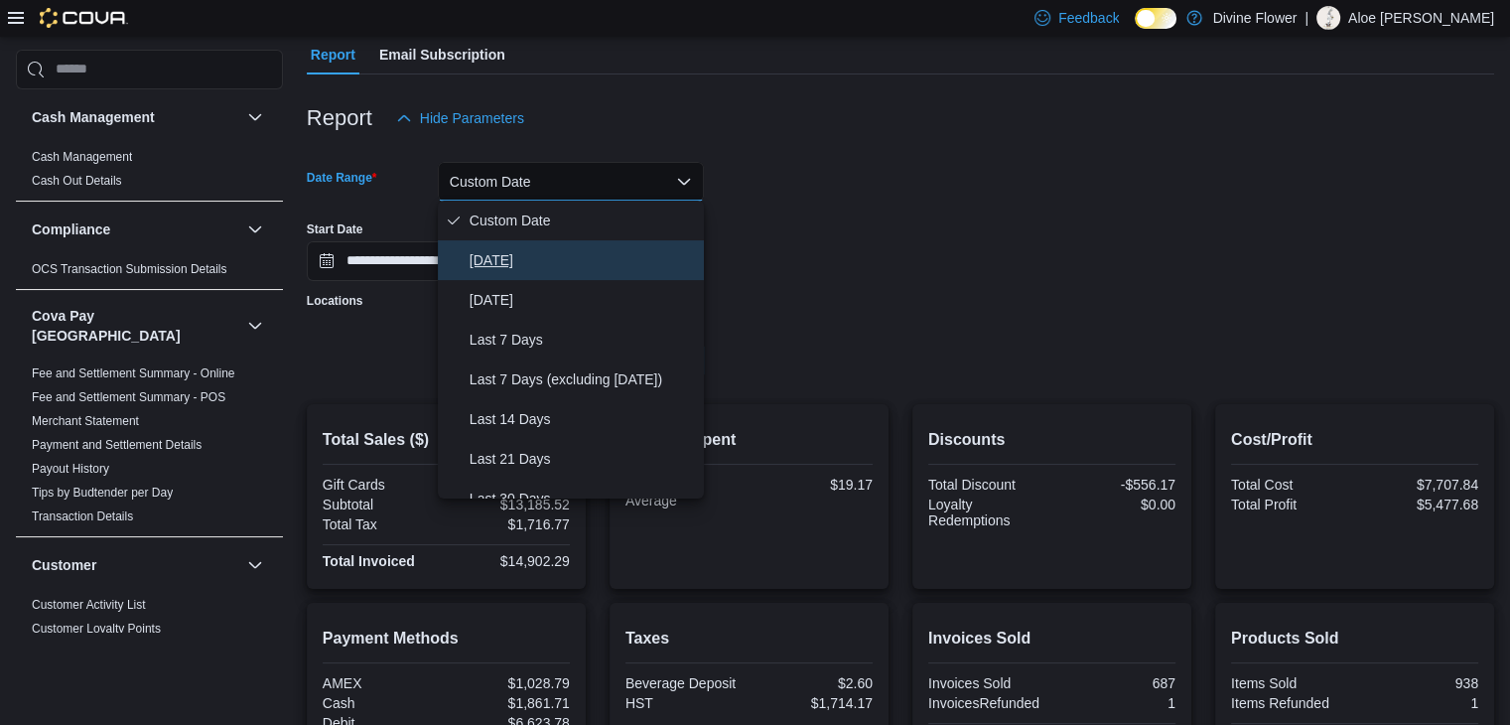
click at [545, 256] on span "Today" at bounding box center [582, 260] width 226 height 24
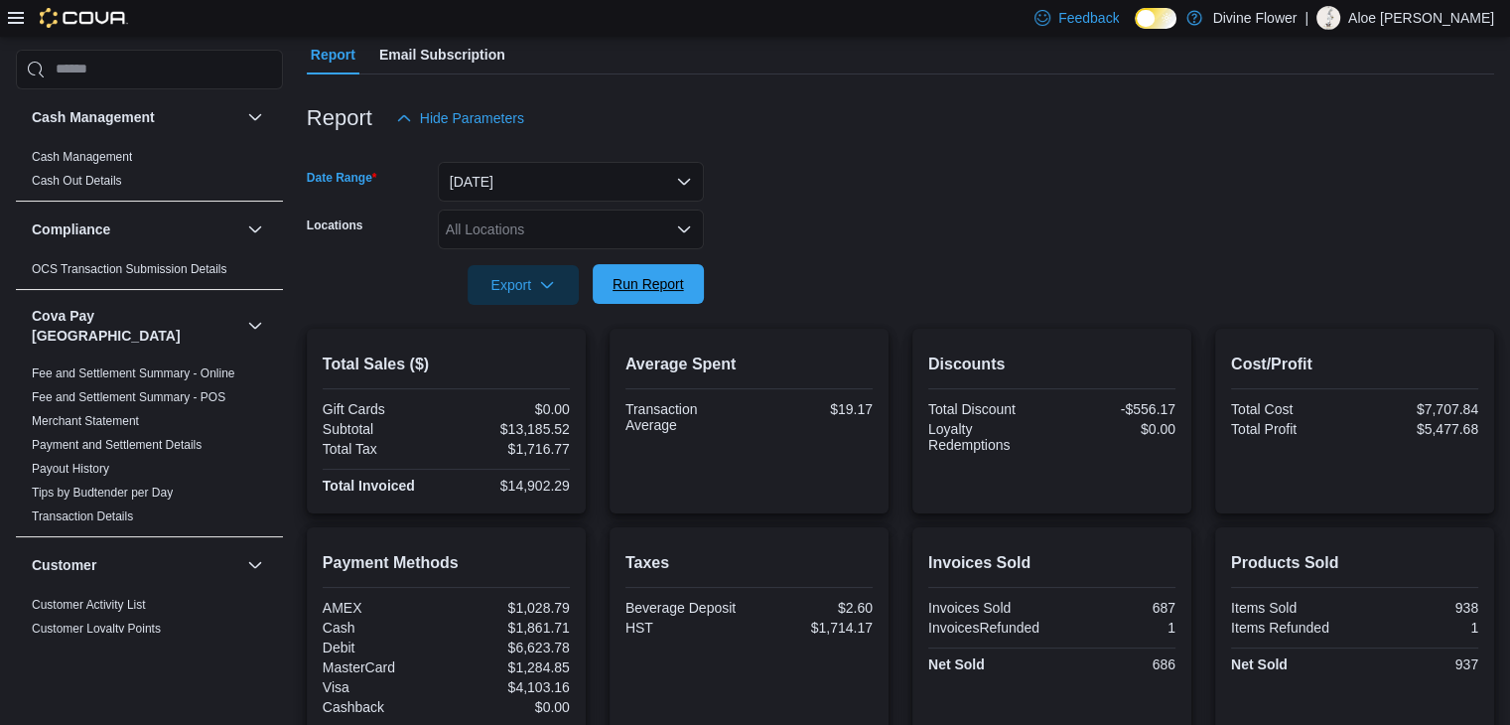
click at [640, 294] on span "Run Report" at bounding box center [647, 284] width 87 height 40
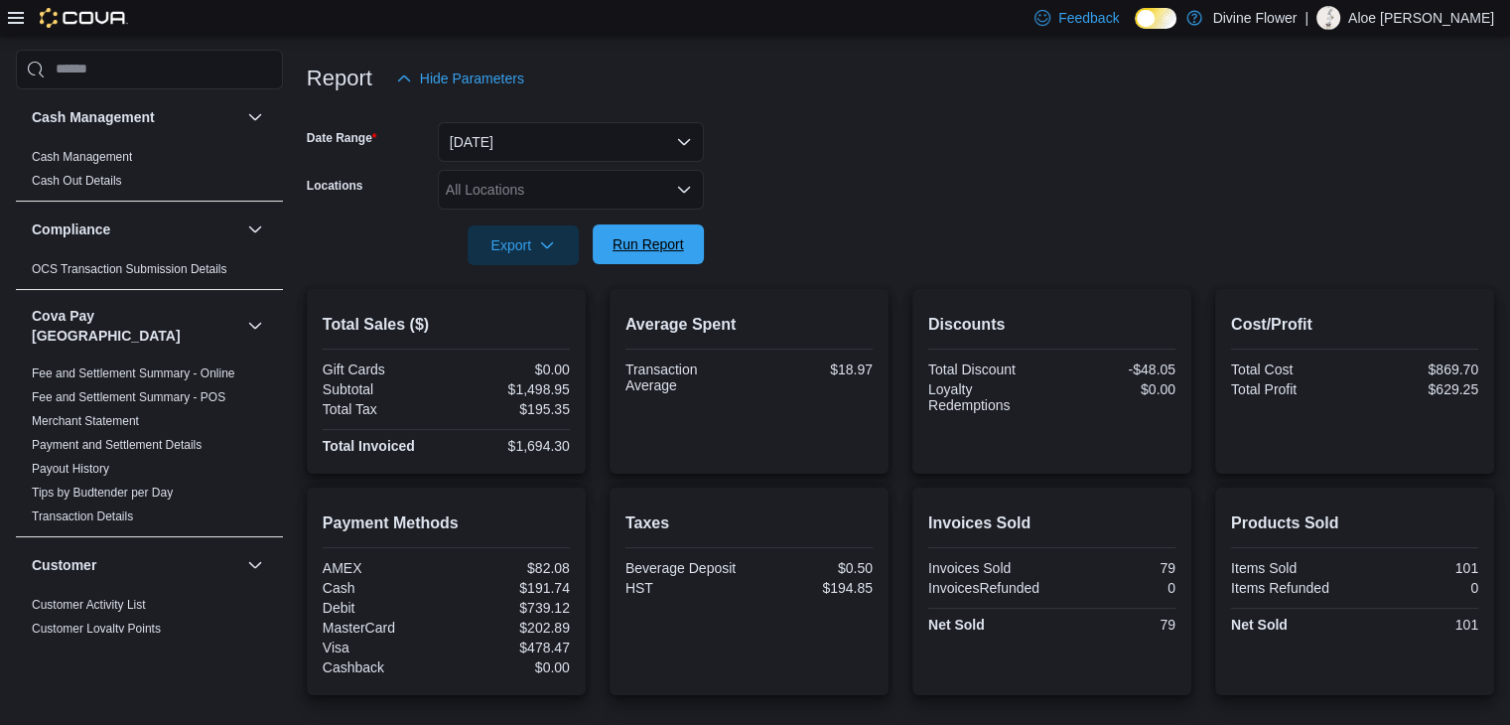
scroll to position [222, 0]
